Goal: Task Accomplishment & Management: Complete application form

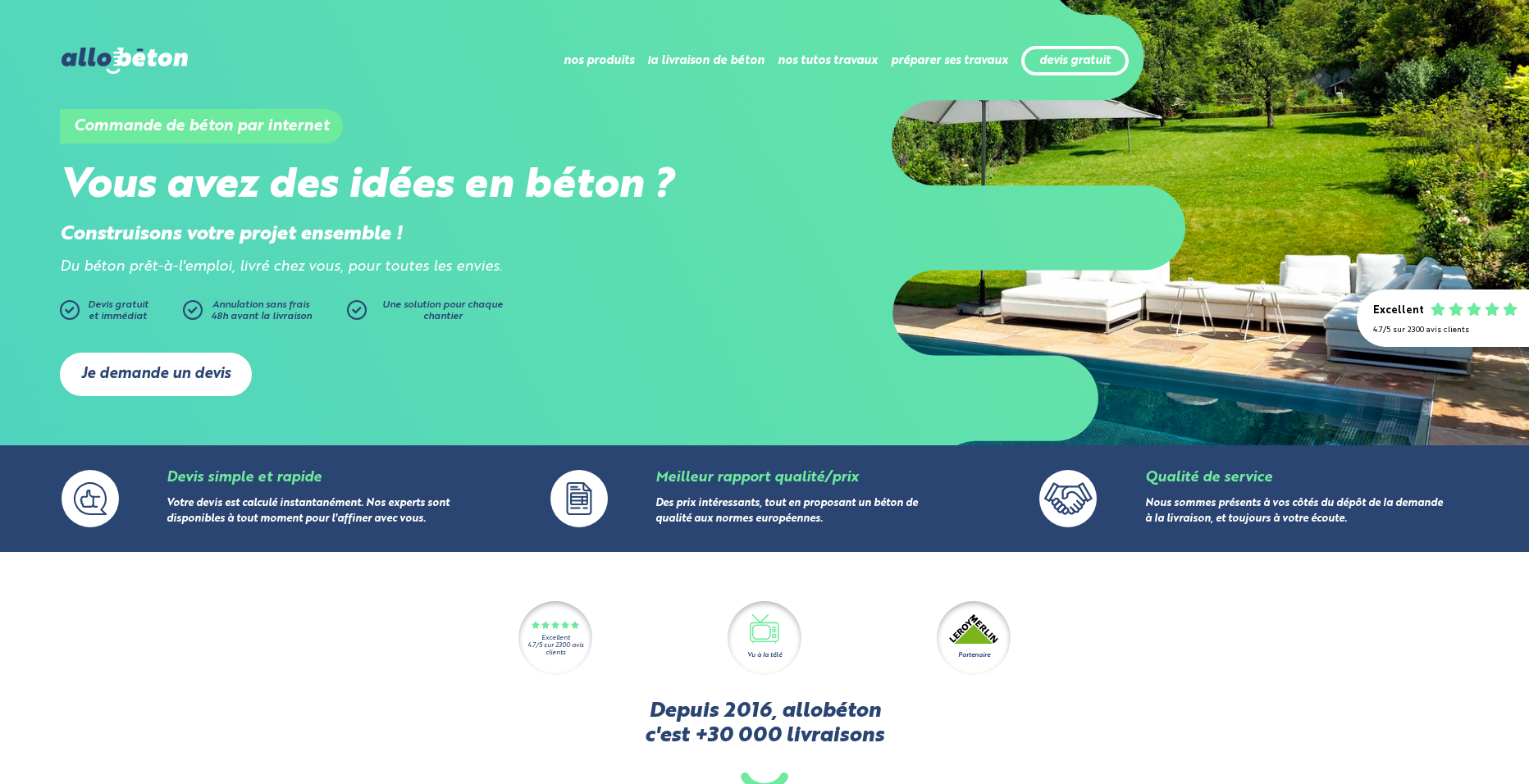
click at [187, 384] on link "Je demande un devis" at bounding box center [155, 374] width 192 height 43
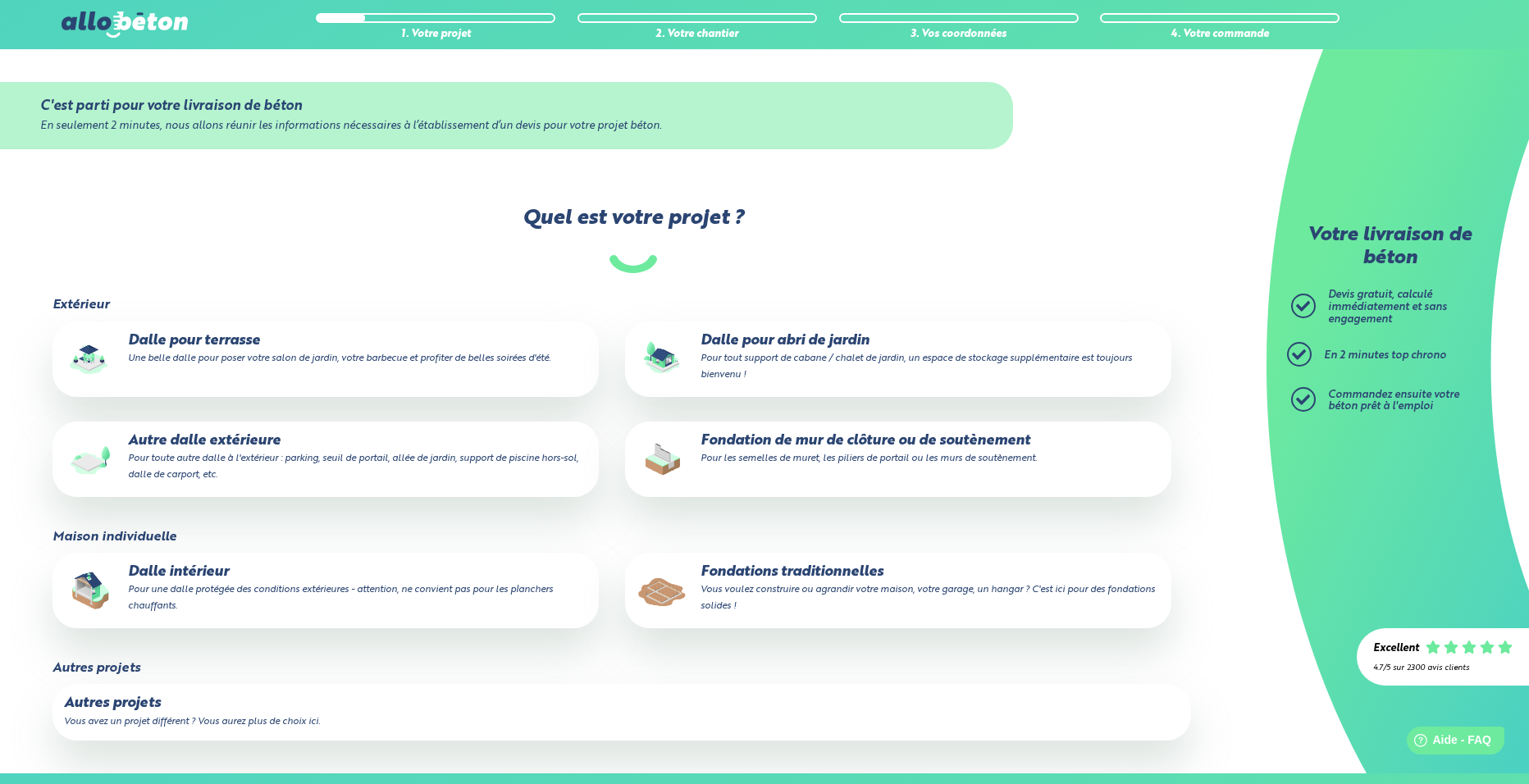
click at [199, 447] on p "Autre dalle extérieure Pour toute autre dalle à l'extérieur : parking, seuil de…" at bounding box center [325, 458] width 523 height 50
click at [0, 0] on input "Autre dalle extérieure Pour toute autre dalle à l'extérieur : parking, seuil de…" at bounding box center [0, 0] width 0 height 0
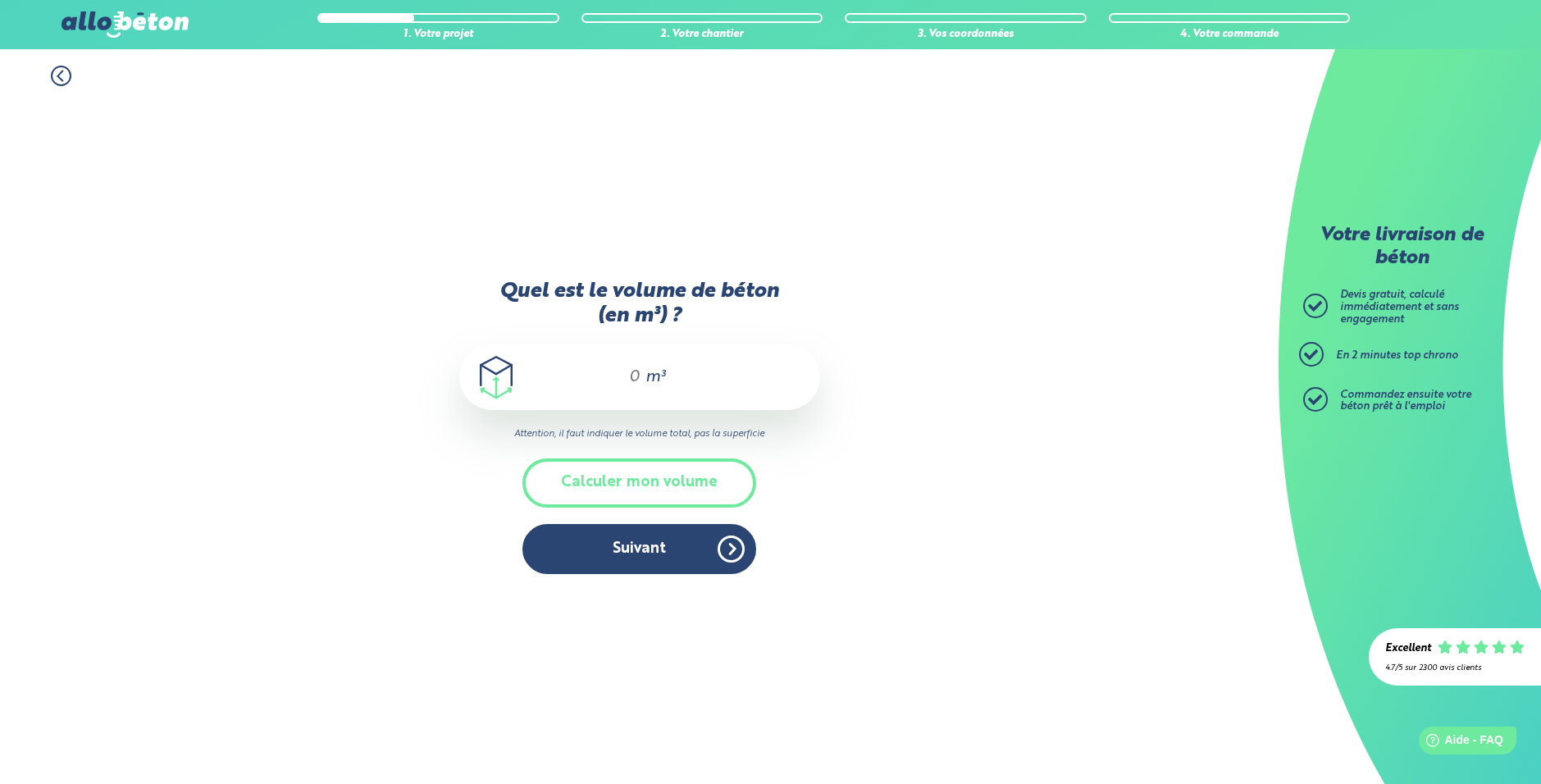
click at [611, 378] on div "m³" at bounding box center [639, 377] width 361 height 66
type input "22.5"
click at [666, 560] on button "Suivant" at bounding box center [639, 548] width 234 height 50
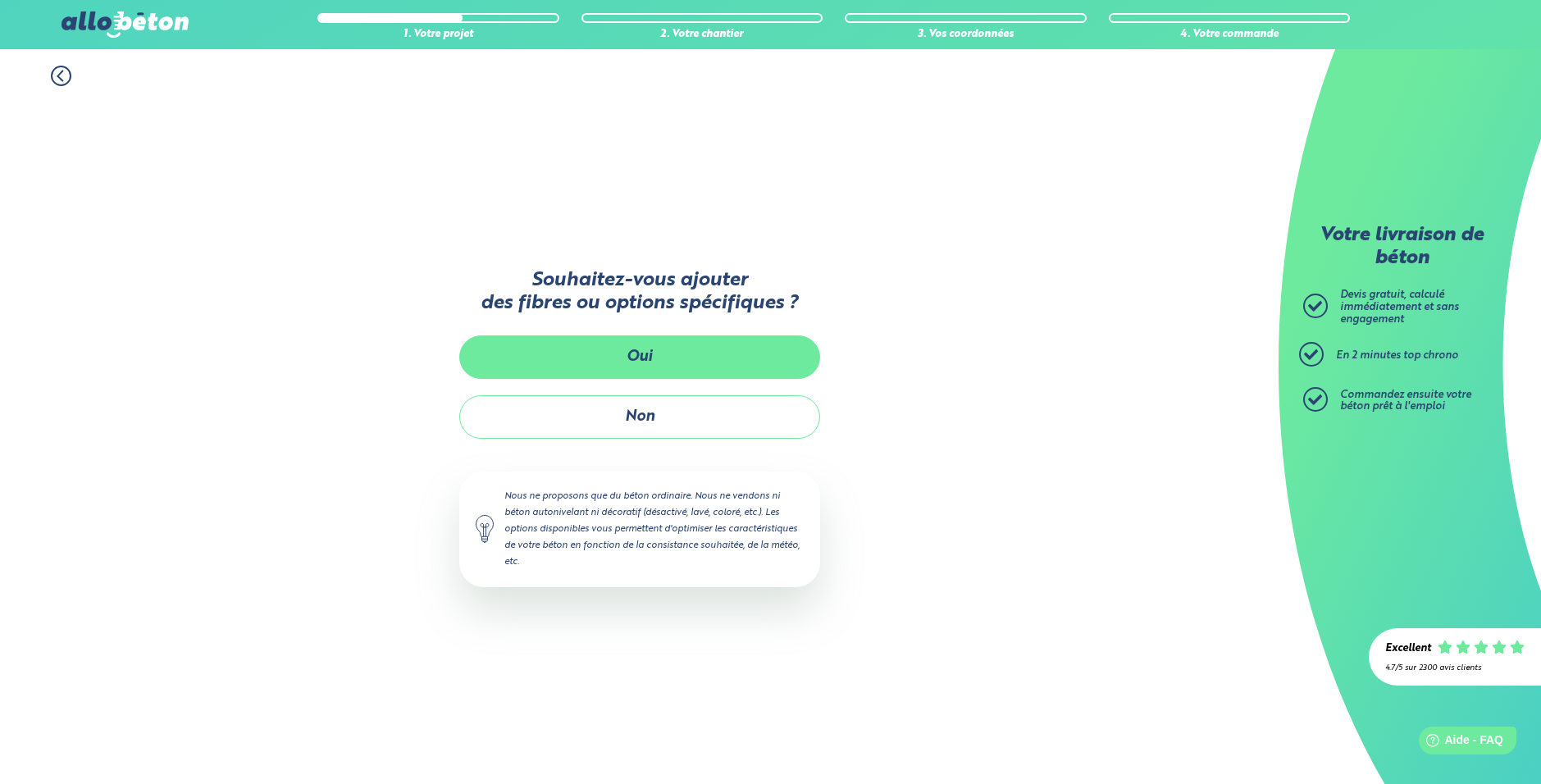
click at [680, 377] on button "Oui" at bounding box center [639, 357] width 361 height 43
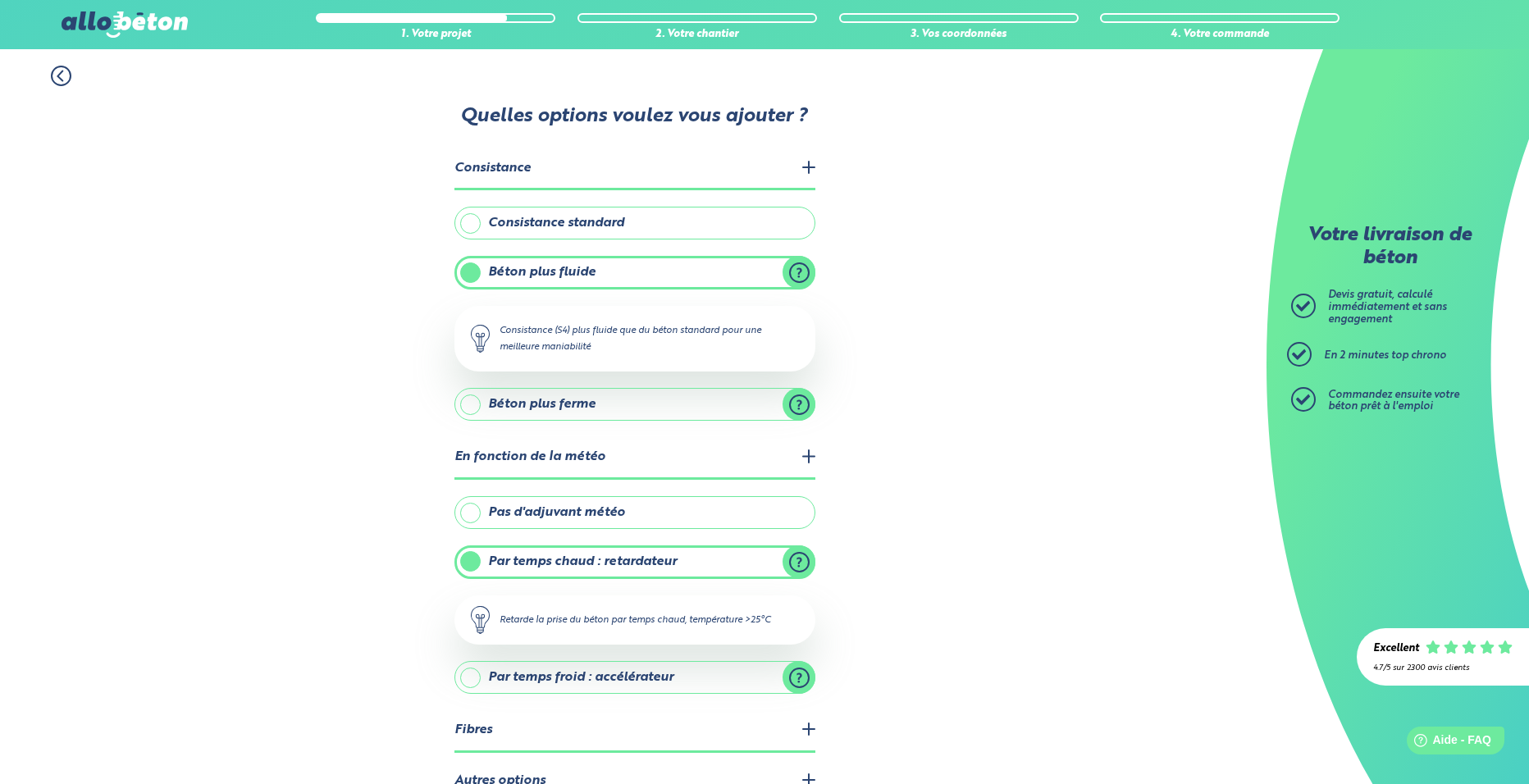
click at [579, 512] on label "Pas d'adjuvant météo" at bounding box center [634, 513] width 361 height 33
click at [0, 0] on input "Pas d'adjuvant météo" at bounding box center [0, 0] width 0 height 0
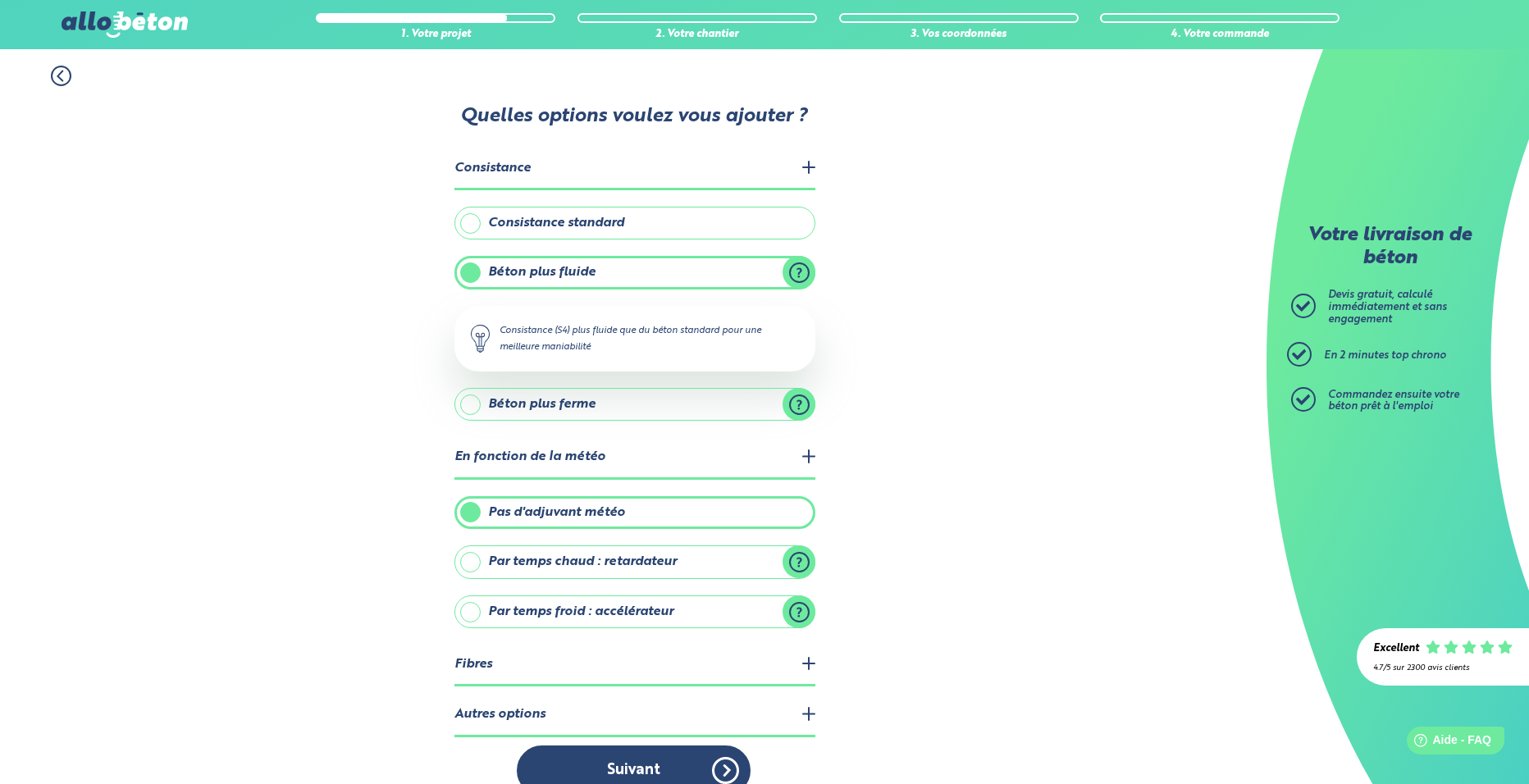
scroll to position [28, 0]
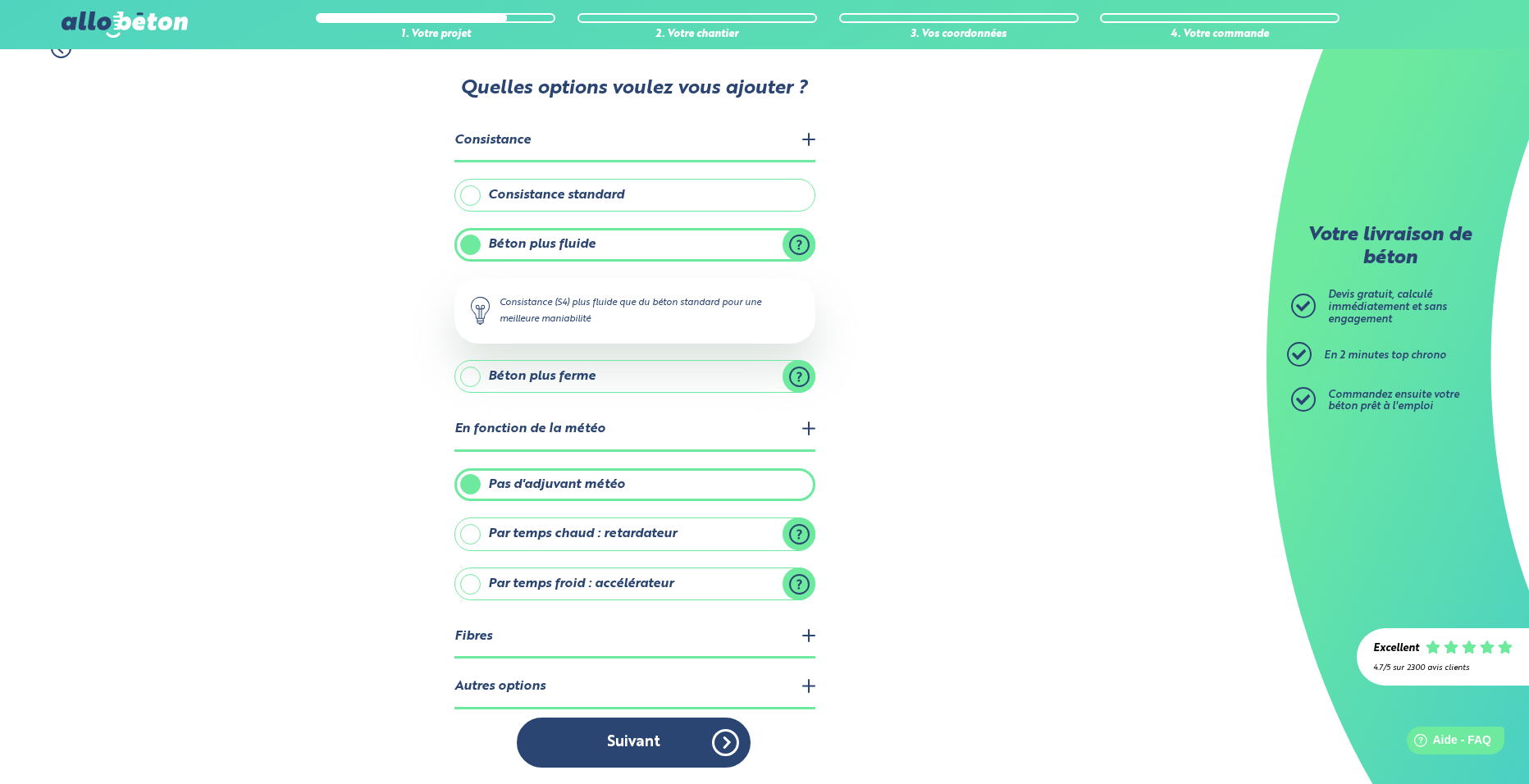
click at [564, 635] on legend "Fibres" at bounding box center [634, 637] width 361 height 41
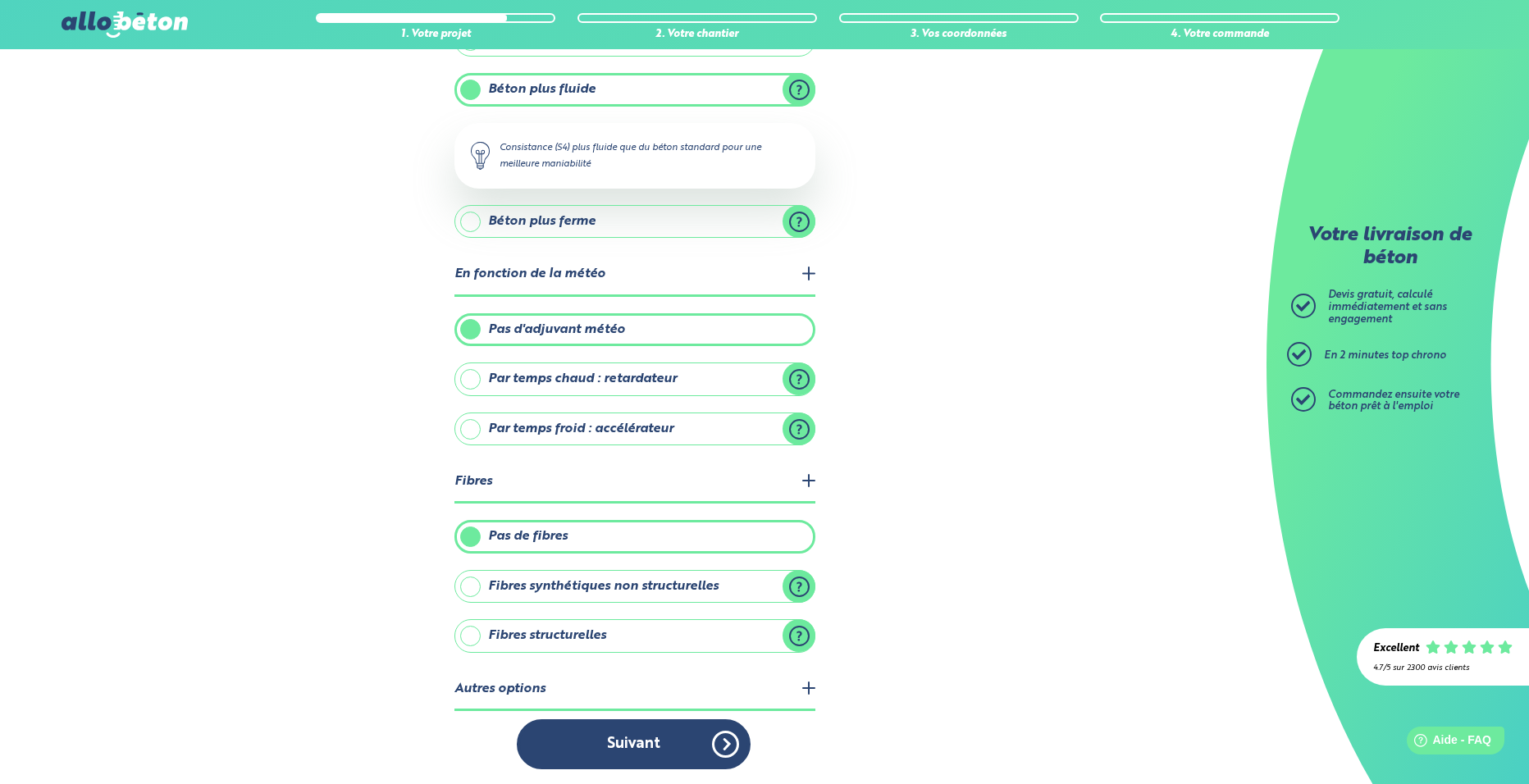
scroll to position [184, 0]
click at [506, 635] on label "Fibres structurelles" at bounding box center [634, 634] width 361 height 33
click at [0, 0] on input "Fibres structurelles" at bounding box center [0, 0] width 0 height 0
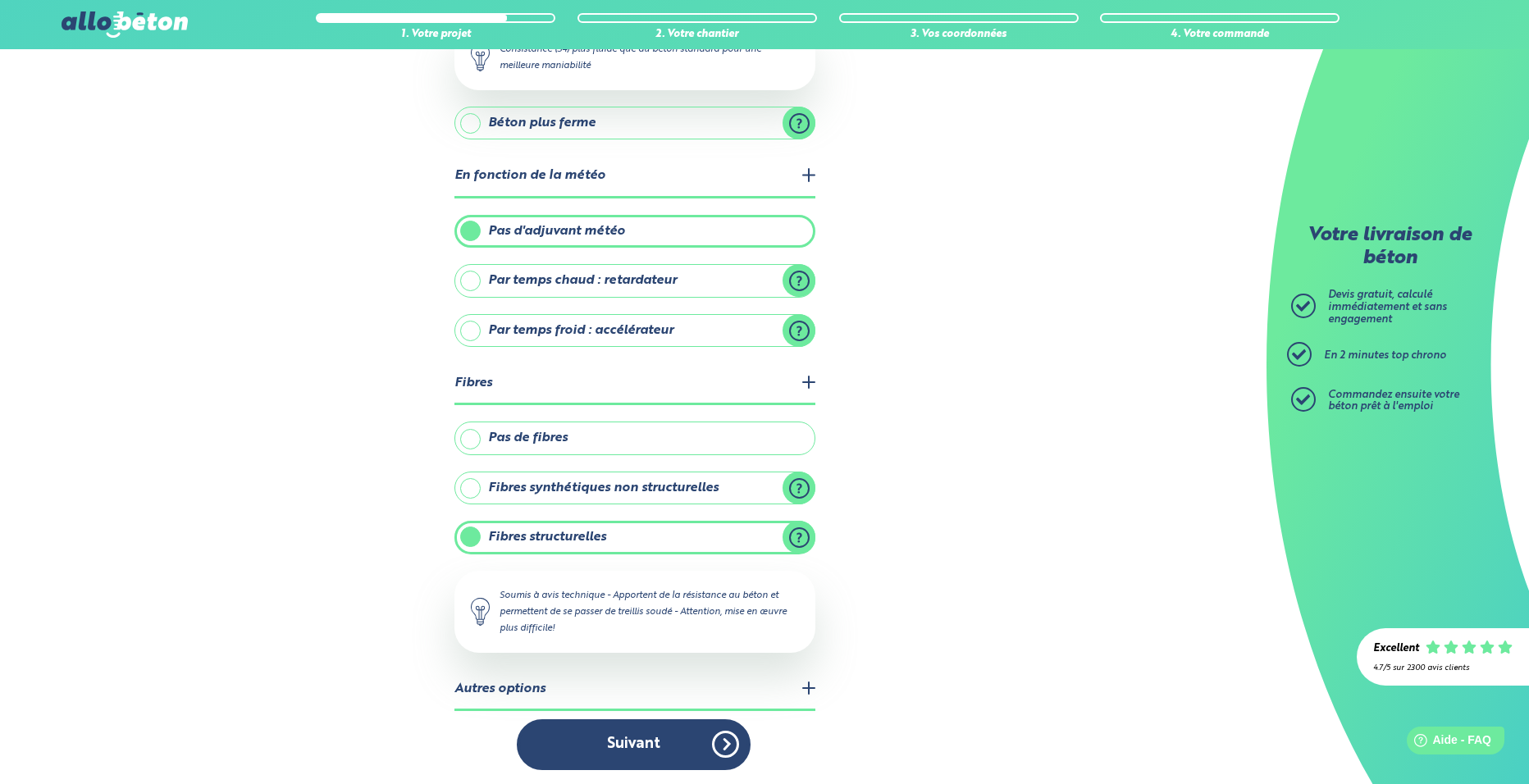
scroll to position [284, 0]
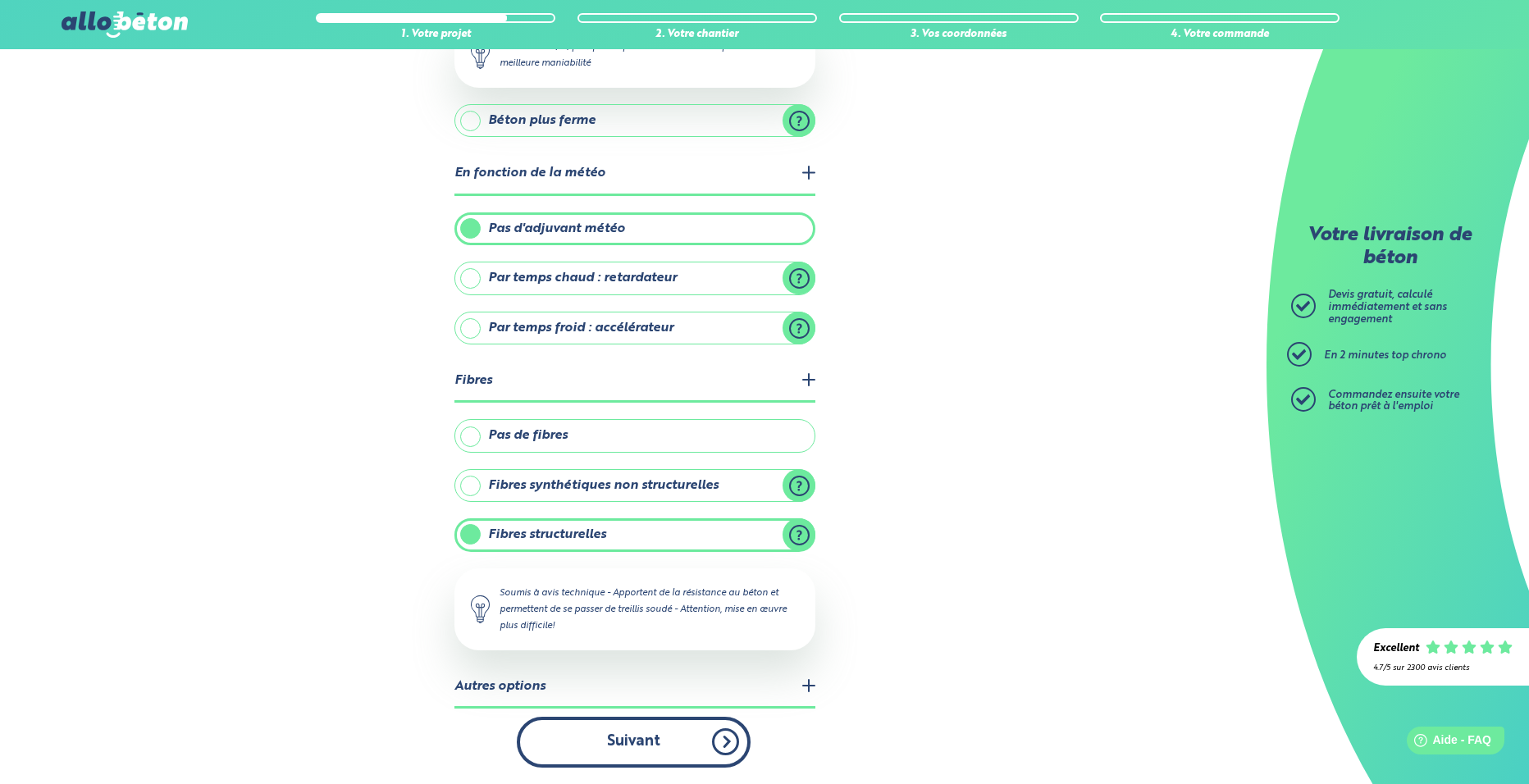
click at [592, 735] on button "Suivant" at bounding box center [634, 742] width 234 height 50
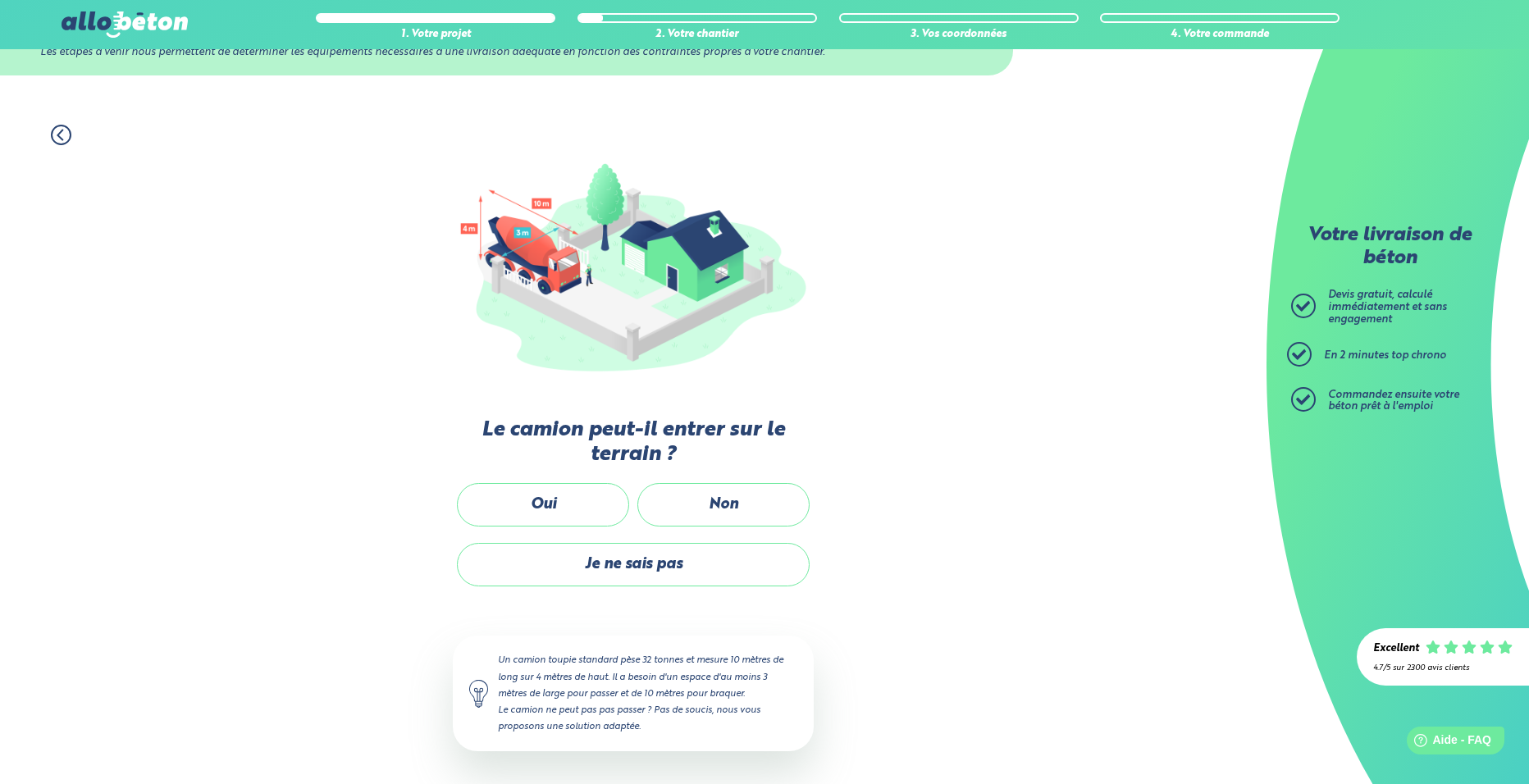
scroll to position [72, 0]
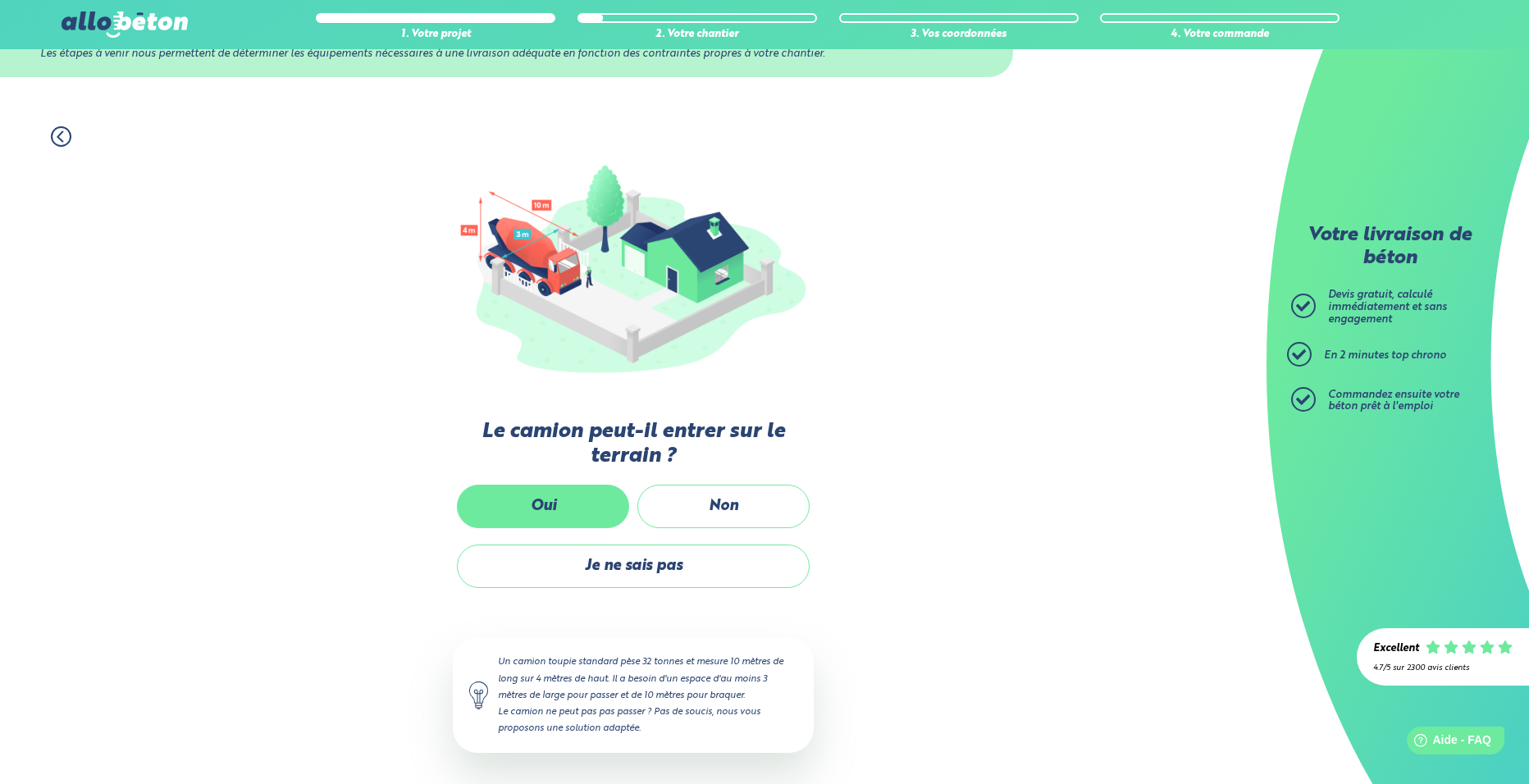
click at [582, 518] on label "Oui" at bounding box center [543, 506] width 173 height 43
click at [0, 0] on input "Oui" at bounding box center [0, 0] width 0 height 0
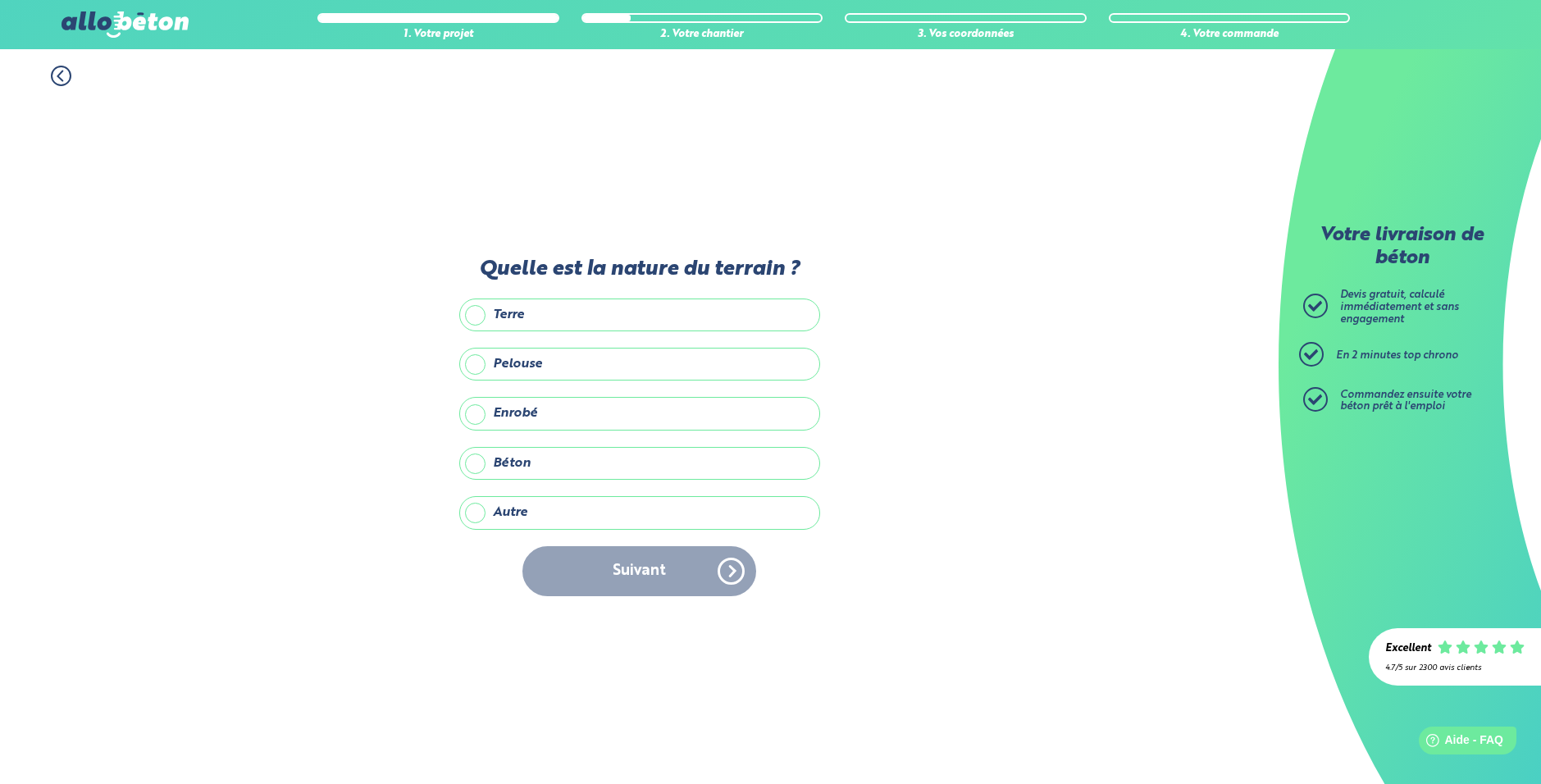
click at [591, 307] on label "Terre" at bounding box center [639, 315] width 361 height 33
click at [0, 0] on input "Terre" at bounding box center [0, 0] width 0 height 0
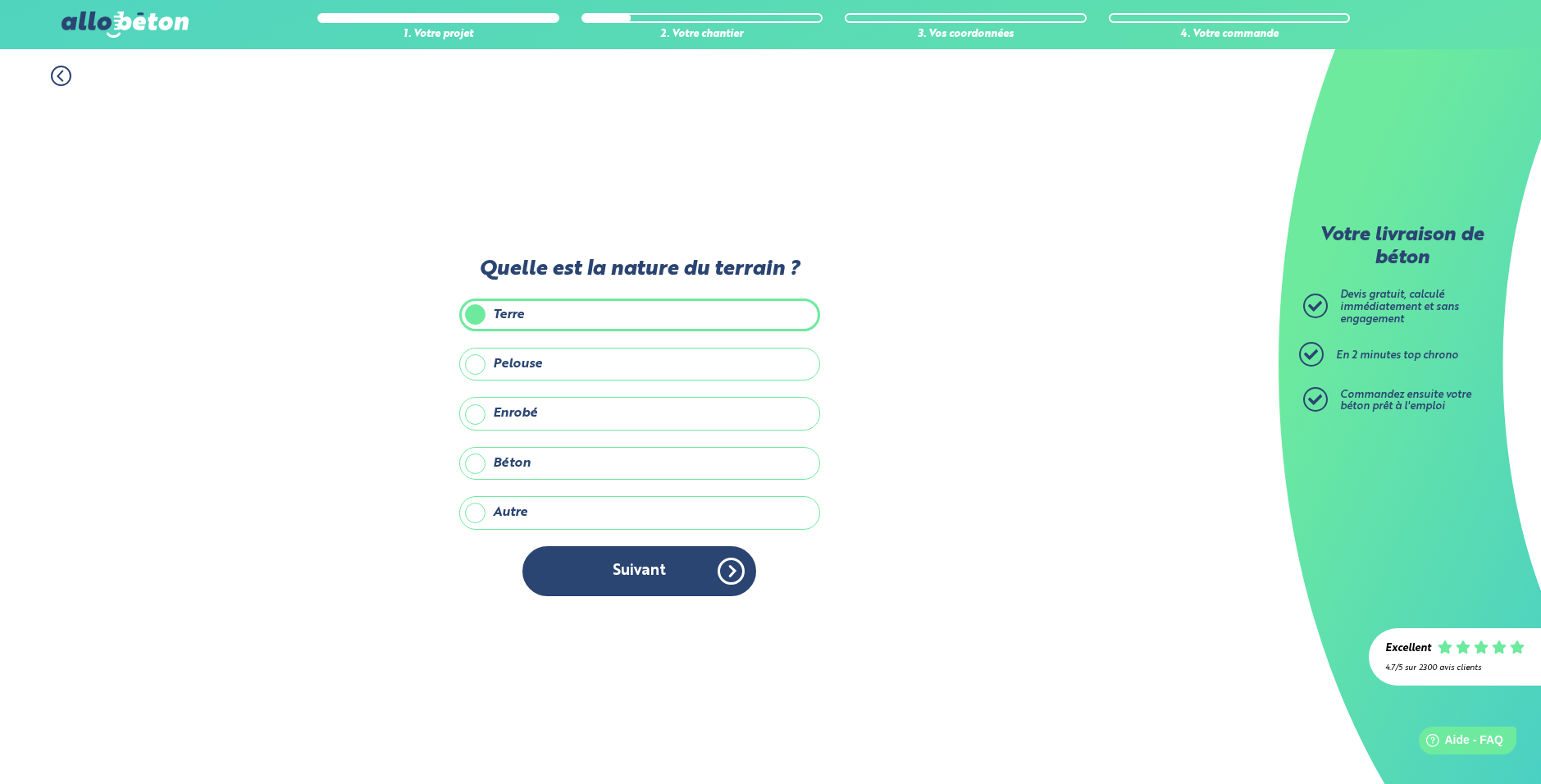
click at [640, 597] on div "Quelle est la nature du terrain ? Terre Pelouse Enrobé Béton Autre Précisez la …" at bounding box center [639, 435] width 361 height 355
click at [643, 572] on button "Suivant" at bounding box center [639, 571] width 234 height 50
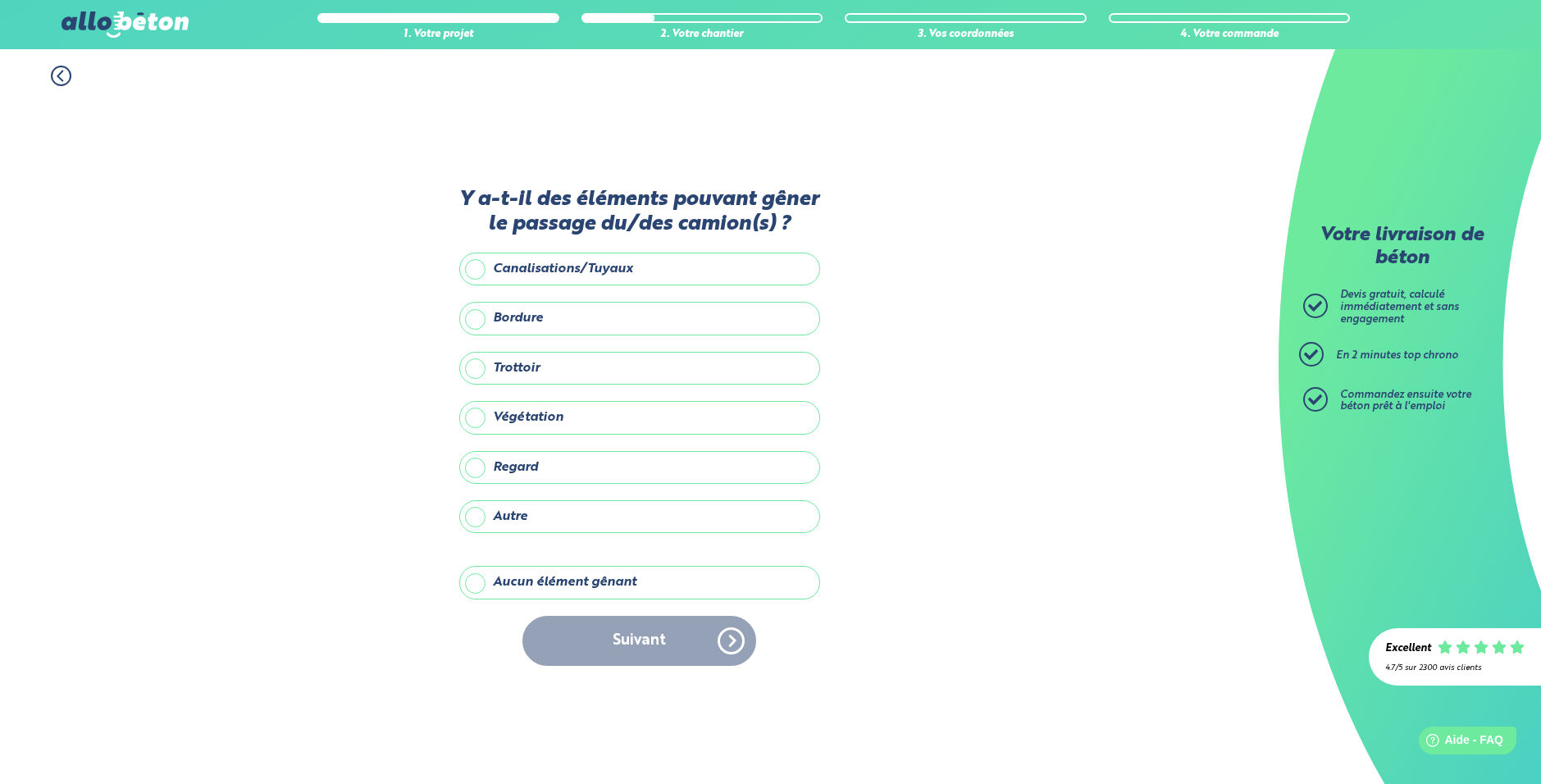
click at [579, 581] on label "Aucun élément gênant" at bounding box center [639, 582] width 361 height 33
click at [0, 0] on input "Aucun élément gênant" at bounding box center [0, 0] width 0 height 0
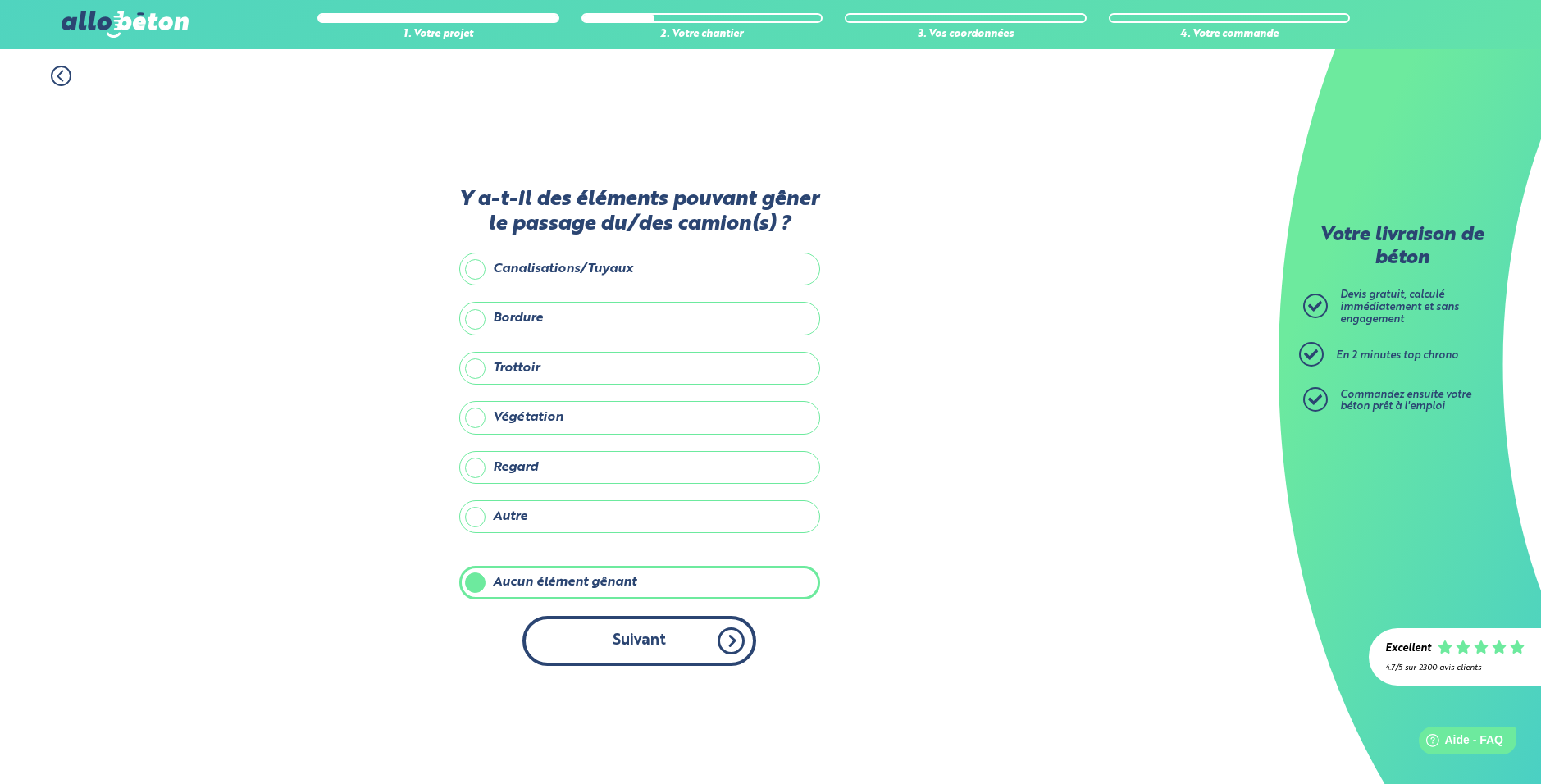
click at [594, 621] on button "Suivant" at bounding box center [639, 640] width 234 height 50
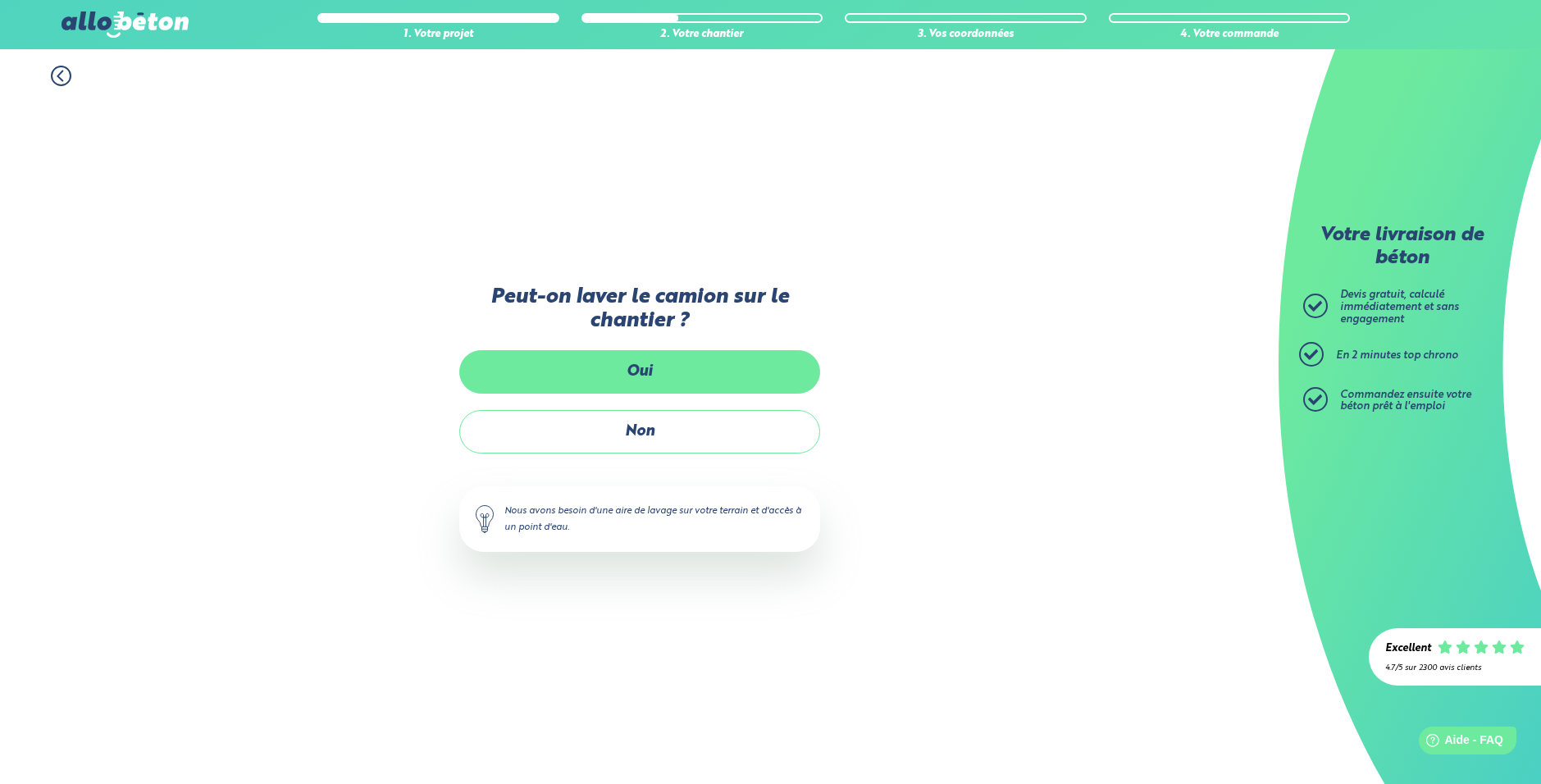
click at [602, 363] on label "Oui" at bounding box center [639, 372] width 361 height 43
click at [0, 0] on input "Oui" at bounding box center [0, 0] width 0 height 0
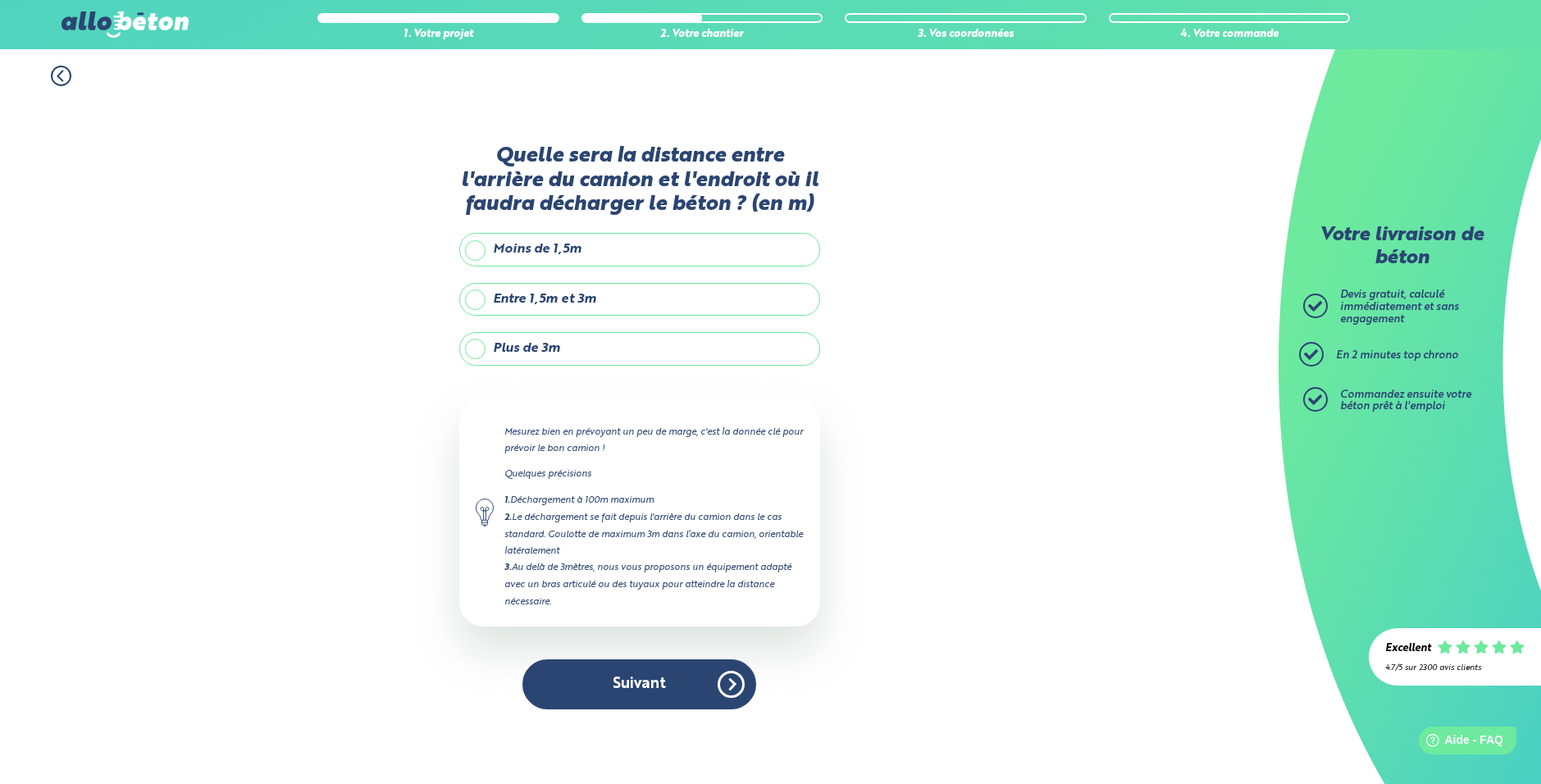
click at [540, 254] on label "Moins de 1,5m" at bounding box center [639, 250] width 361 height 33
click at [0, 0] on input "Moins de 1,5m" at bounding box center [0, 0] width 0 height 0
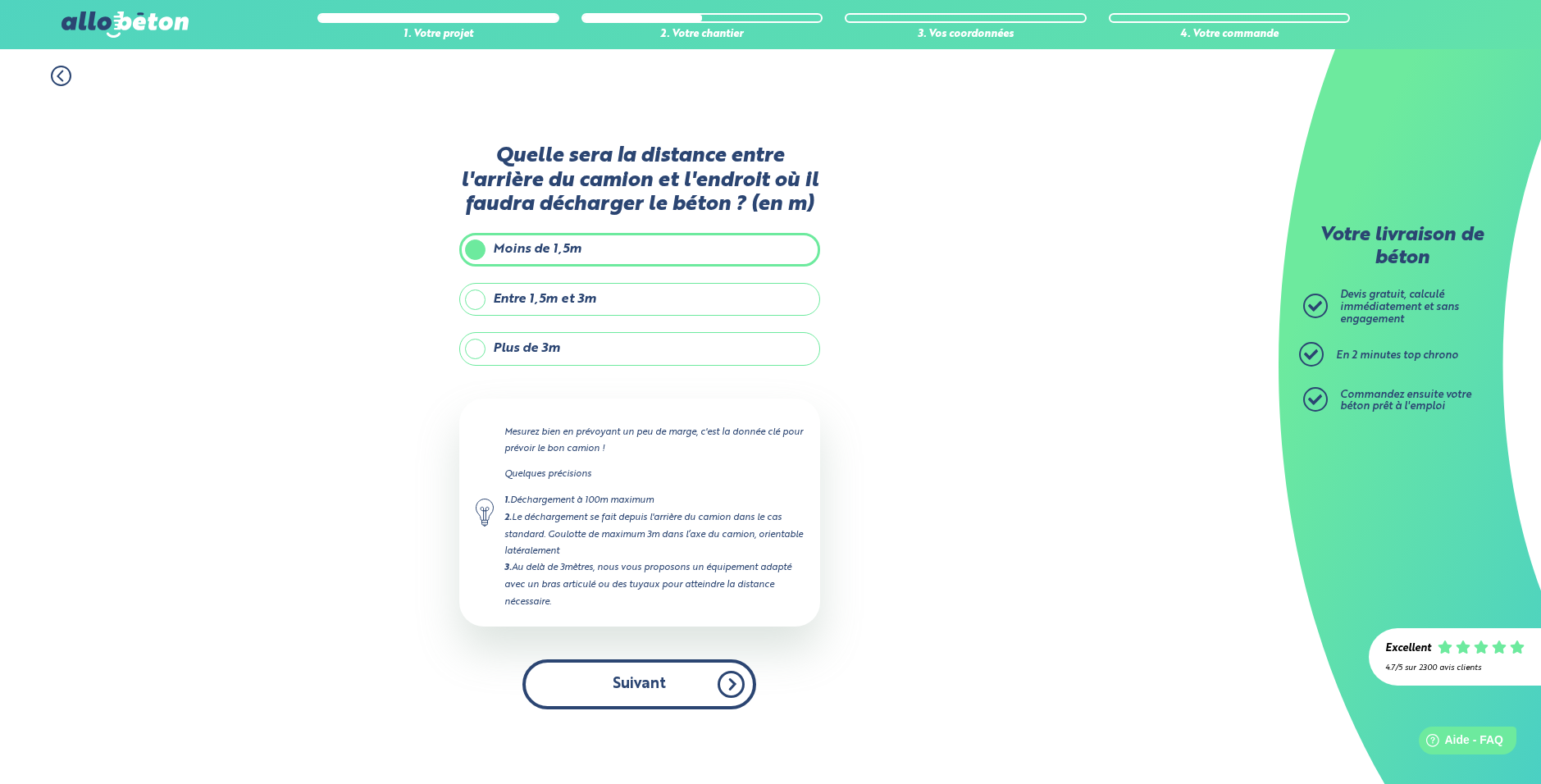
click at [598, 696] on button "Suivant" at bounding box center [639, 684] width 234 height 50
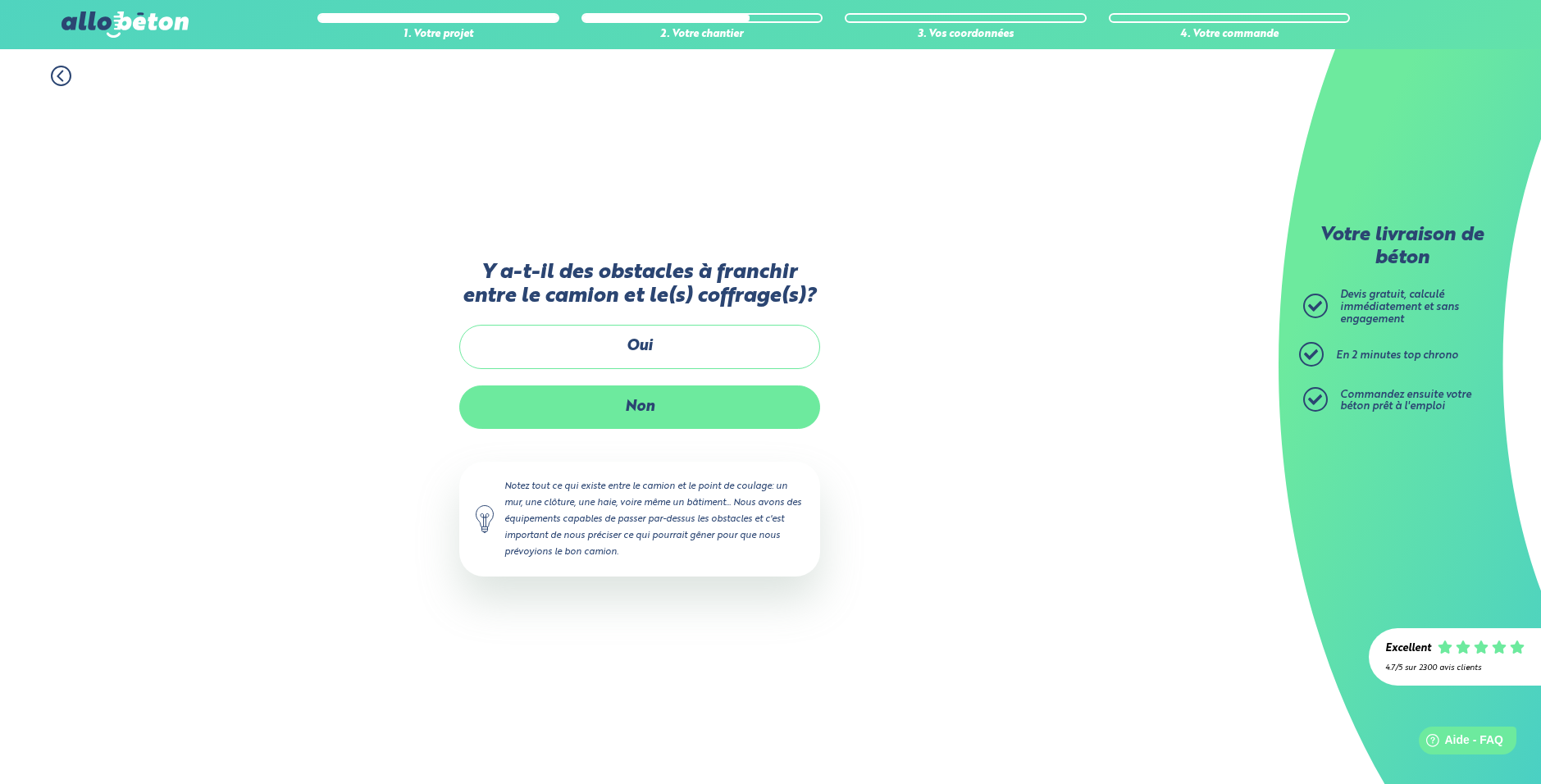
click at [596, 402] on label "Non" at bounding box center [639, 407] width 361 height 43
click at [0, 0] on input "Non" at bounding box center [0, 0] width 0 height 0
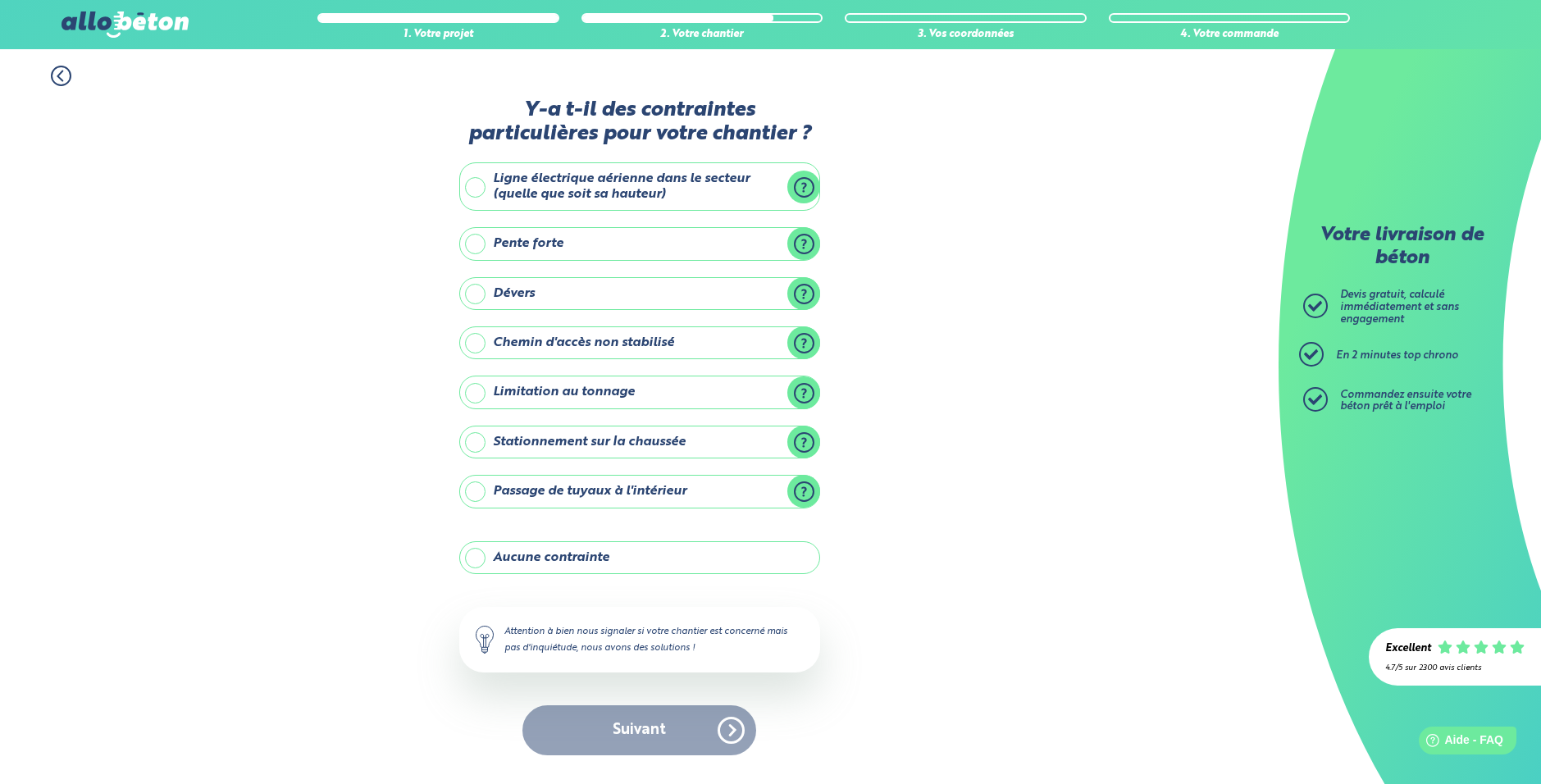
click at [542, 555] on label "Aucune contrainte" at bounding box center [639, 558] width 361 height 33
click at [0, 0] on input "Aucune contrainte" at bounding box center [0, 0] width 0 height 0
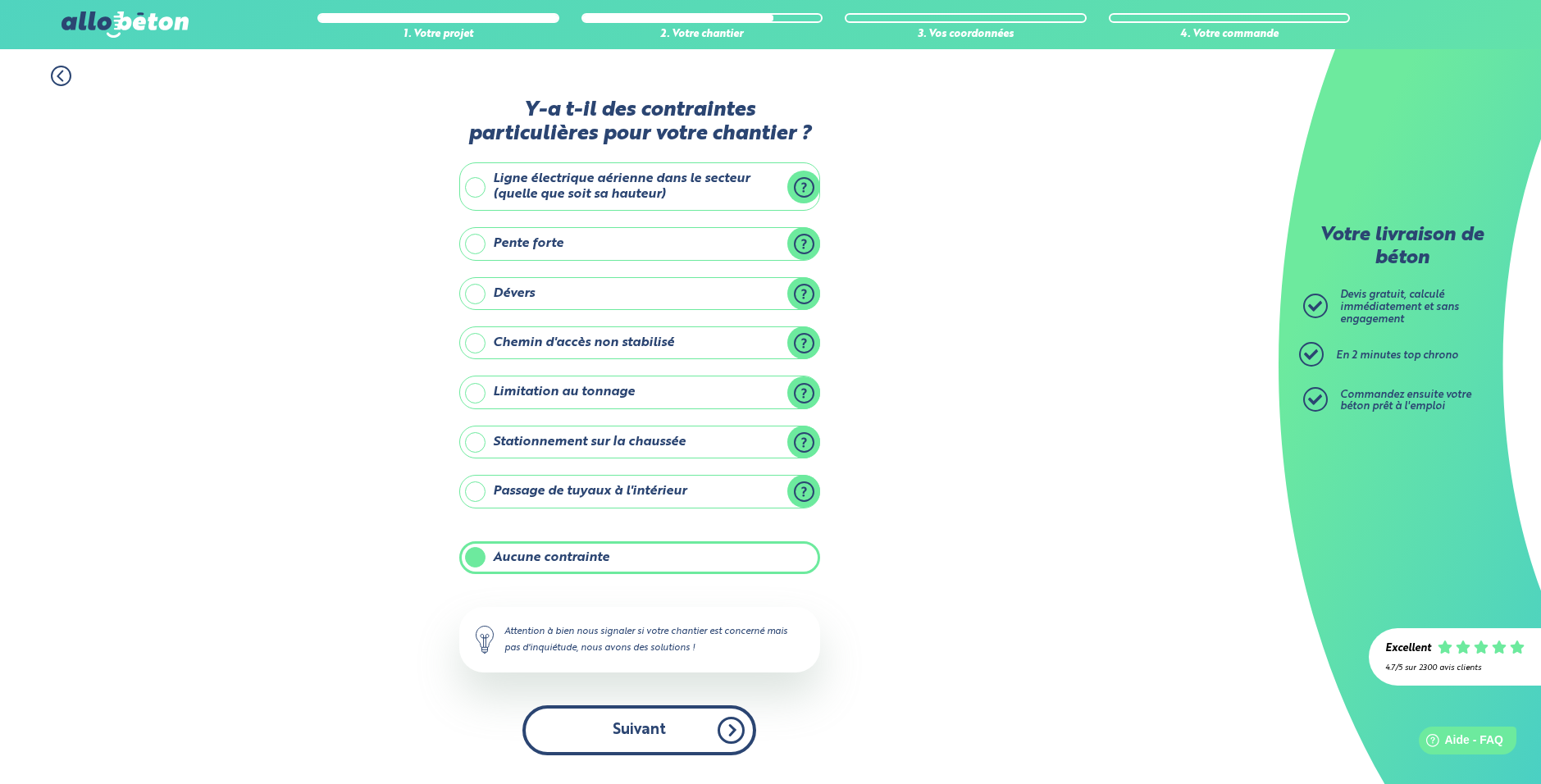
click at [600, 743] on button "Suivant" at bounding box center [639, 730] width 234 height 50
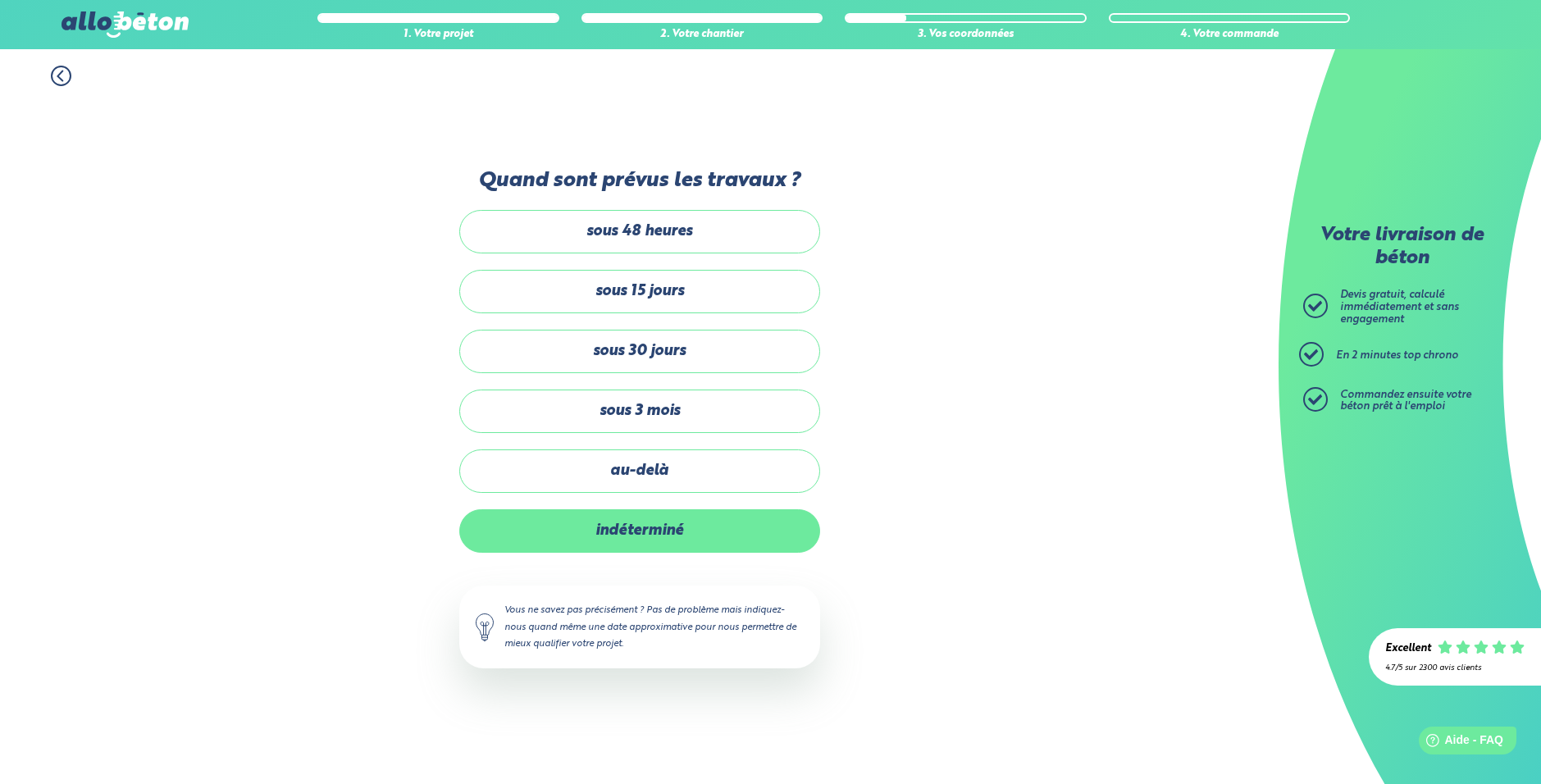
click at [617, 539] on label "indéterminé" at bounding box center [639, 531] width 361 height 43
click at [0, 0] on input "indéterminé" at bounding box center [0, 0] width 0 height 0
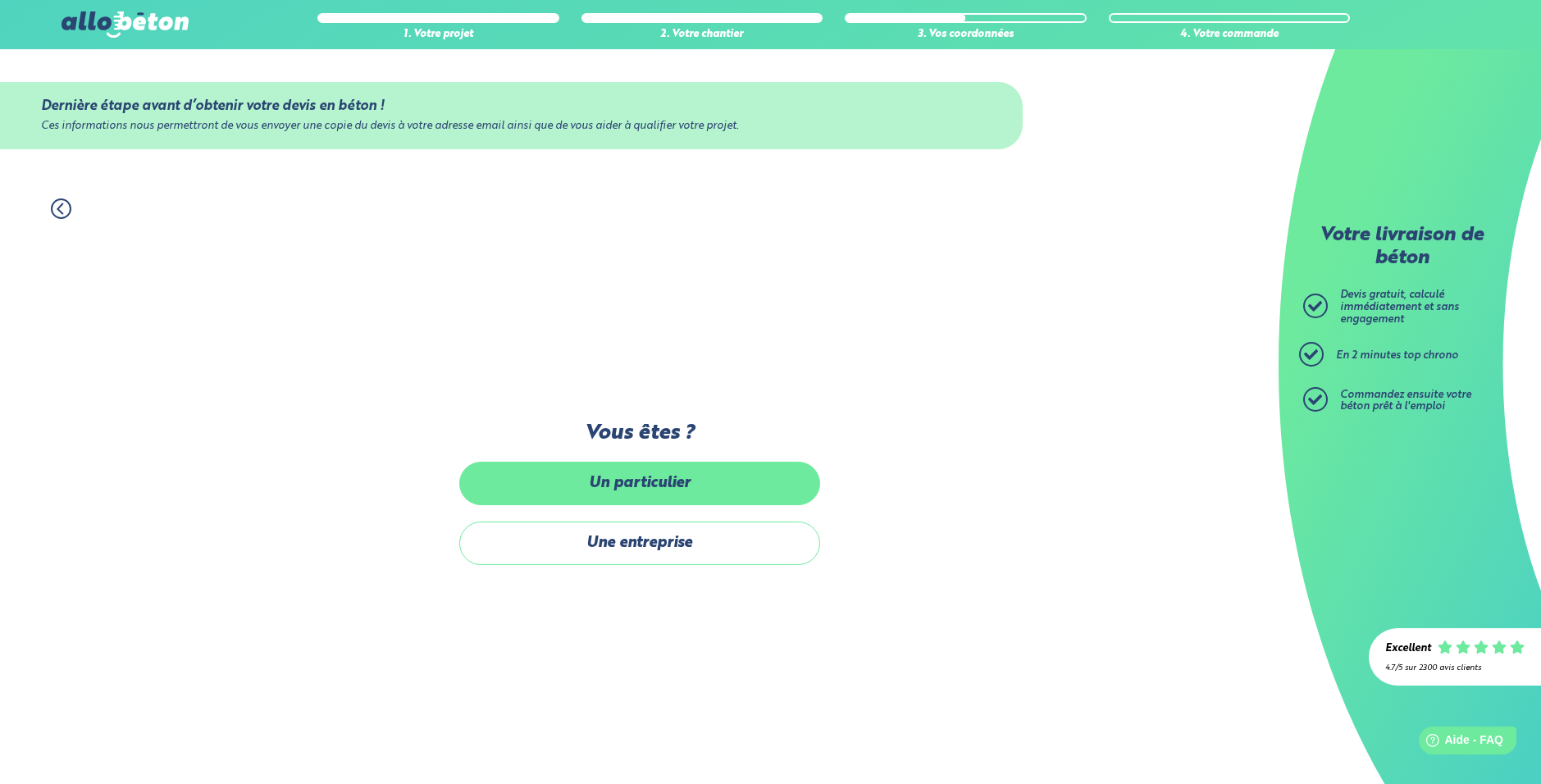
click at [604, 479] on label "Un particulier" at bounding box center [639, 483] width 361 height 43
click at [0, 0] on input "Un particulier" at bounding box center [0, 0] width 0 height 0
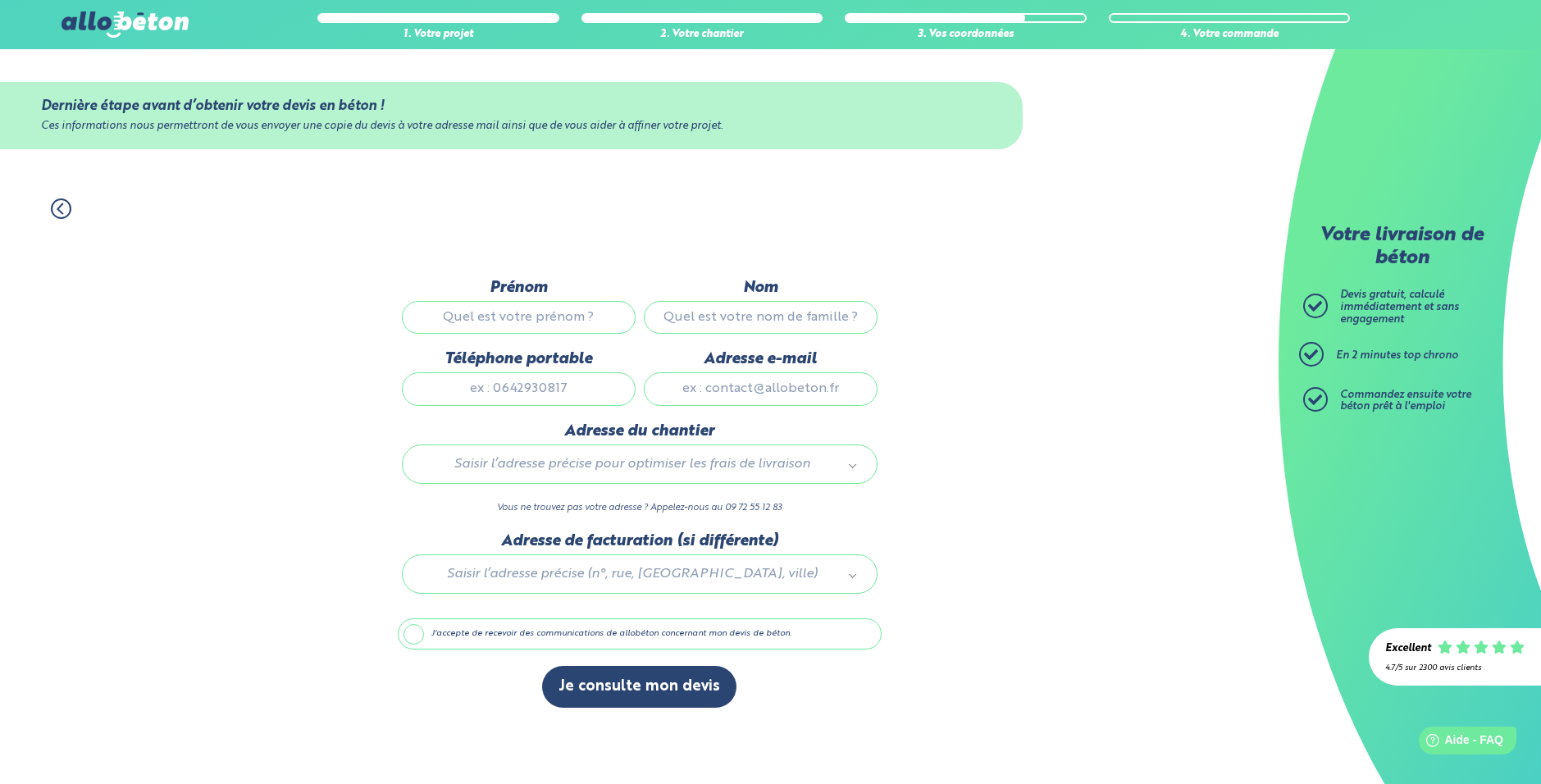
click at [514, 301] on input "Prénom" at bounding box center [519, 318] width 234 height 33
type input "Paul"
click at [685, 322] on input "Nom" at bounding box center [761, 318] width 234 height 33
type input "Farabos"
click at [480, 390] on input "Téléphone portable" at bounding box center [519, 389] width 234 height 33
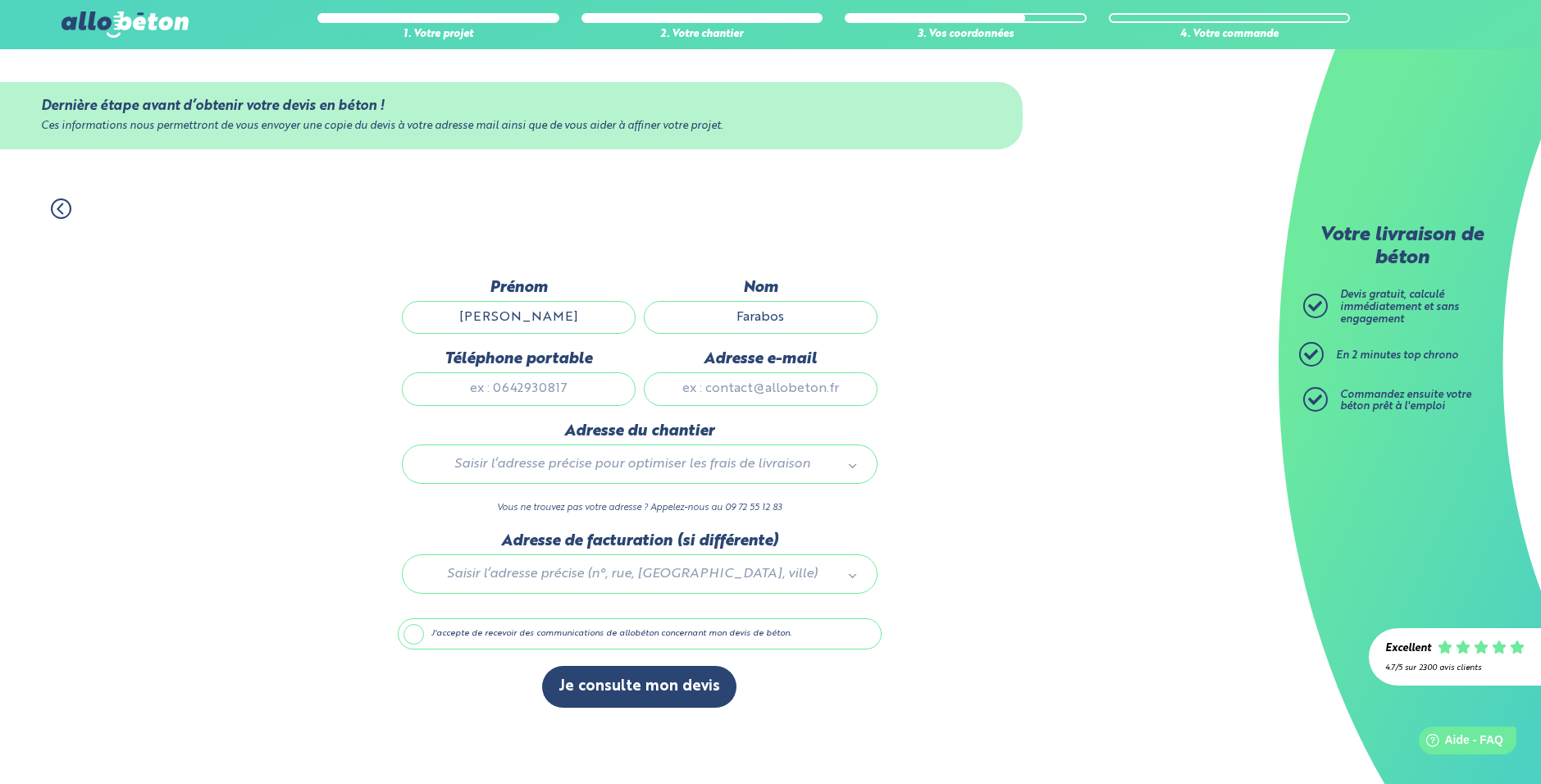
type input "0700000000"
click at [698, 388] on input "Adresse e-mail" at bounding box center [761, 389] width 234 height 33
type input "farabospaul@gmail.com"
click at [573, 446] on div "Saisir l’adresse précise pour optimiser les frais de livraison" at bounding box center [639, 464] width 475 height 39
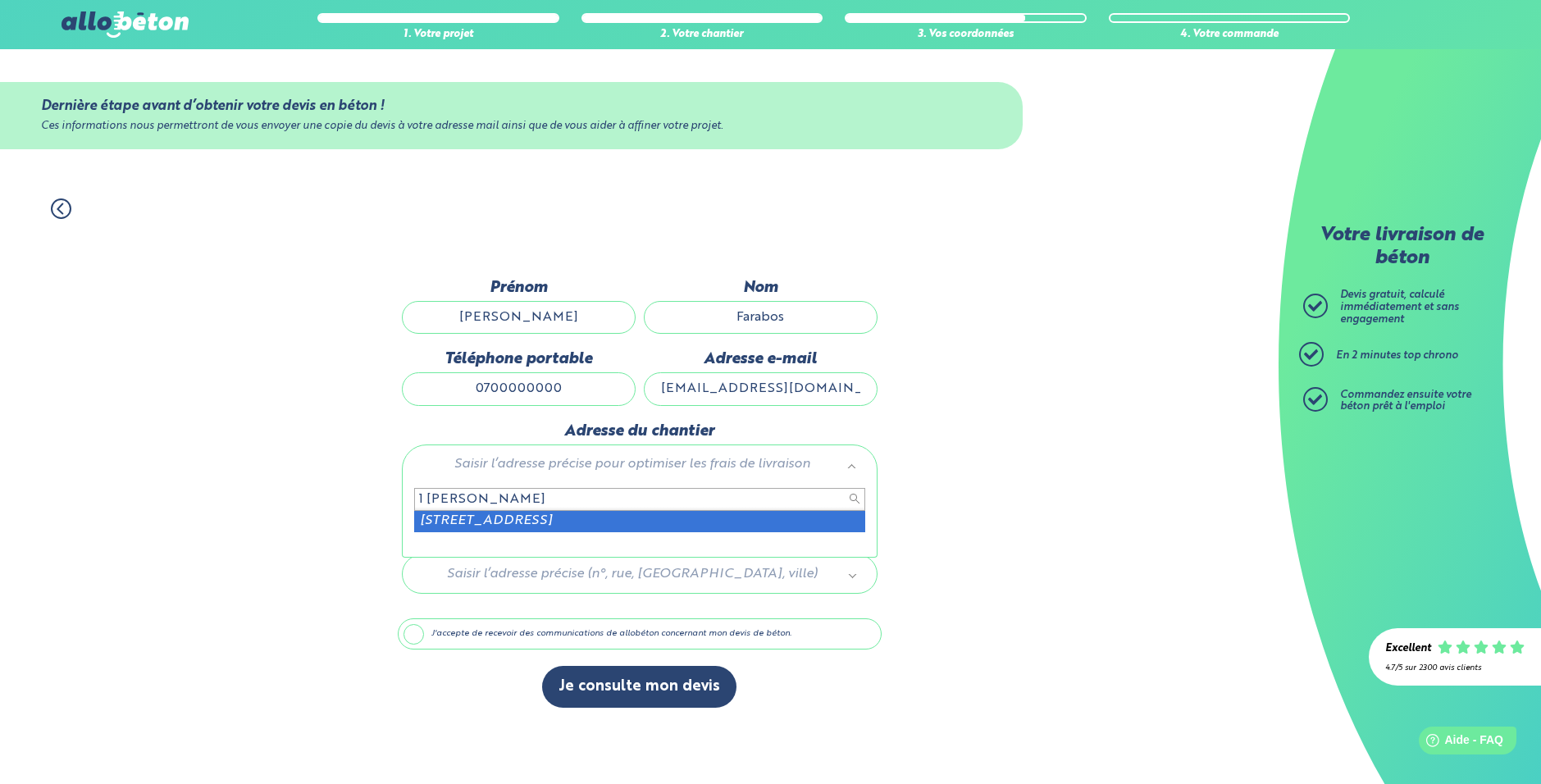
type input "1 berdou léren"
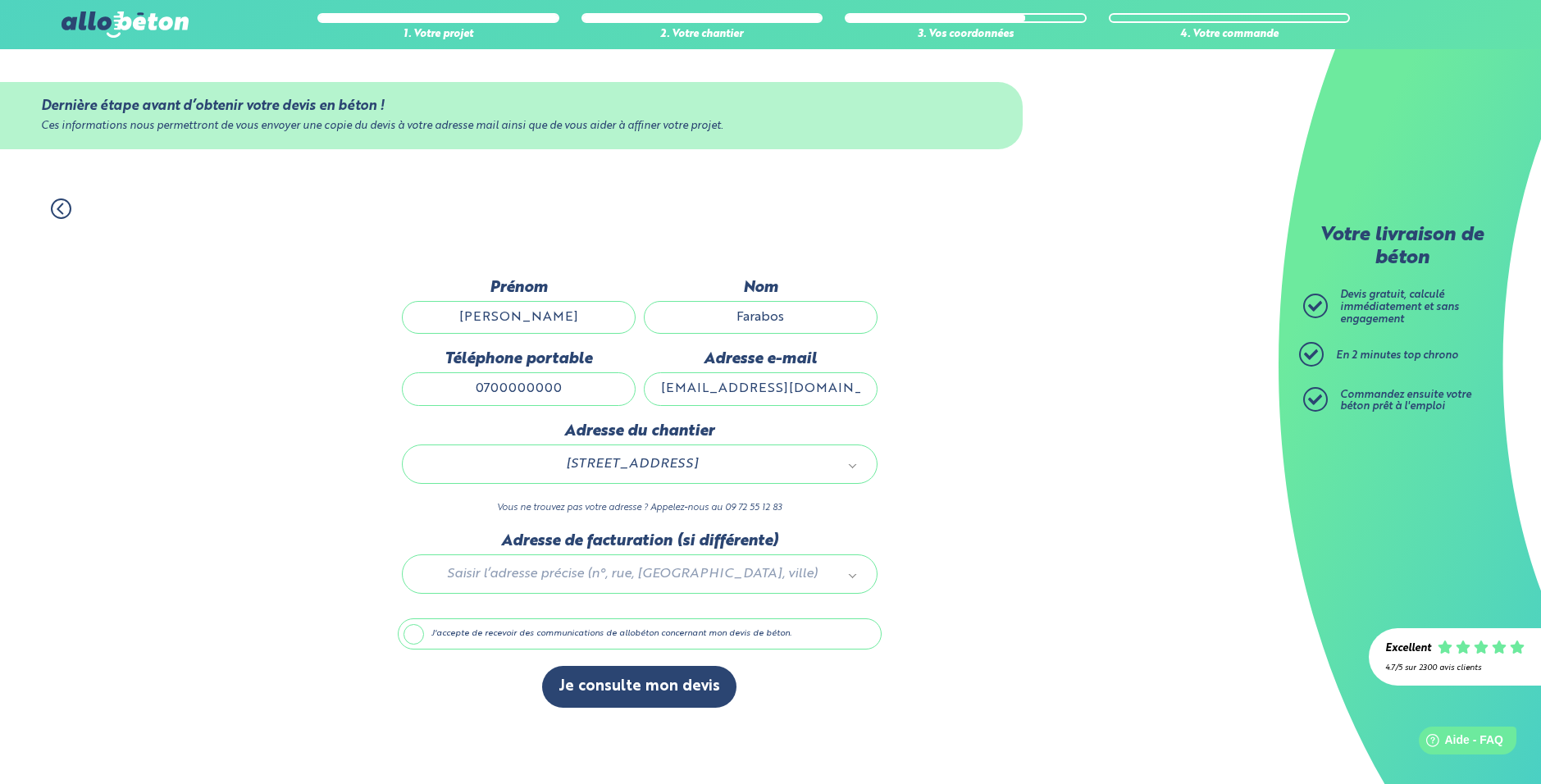
click at [441, 636] on label "J'accepte de recevoir des communications de allobéton concernant mon devis de b…" at bounding box center [639, 634] width 484 height 32
click at [0, 0] on input "J'accepte de recevoir des communications de allobéton concernant mon devis de b…" at bounding box center [0, 0] width 0 height 0
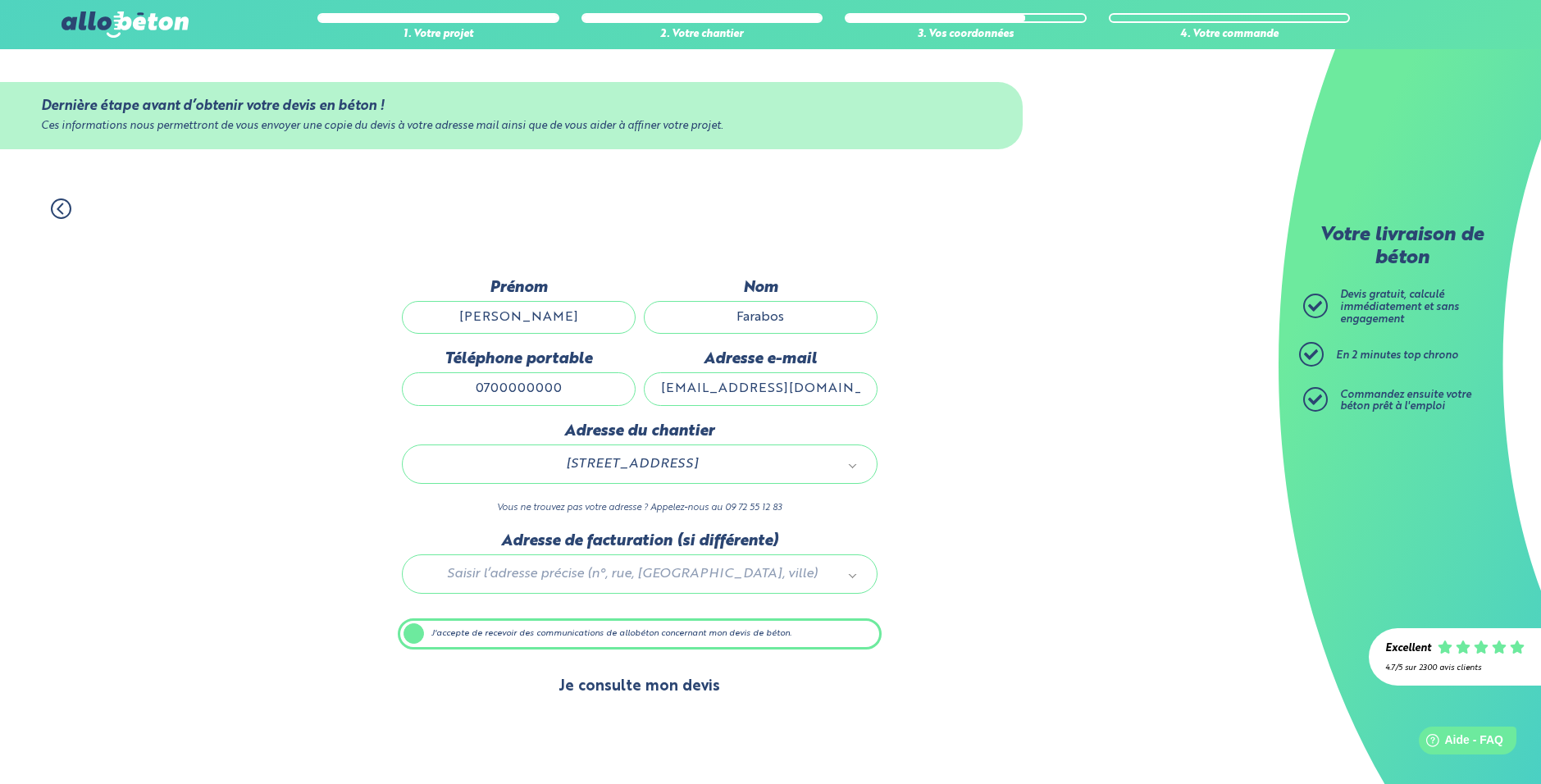
click at [589, 692] on button "Je consulte mon devis" at bounding box center [639, 686] width 194 height 41
